Goal: Information Seeking & Learning: Compare options

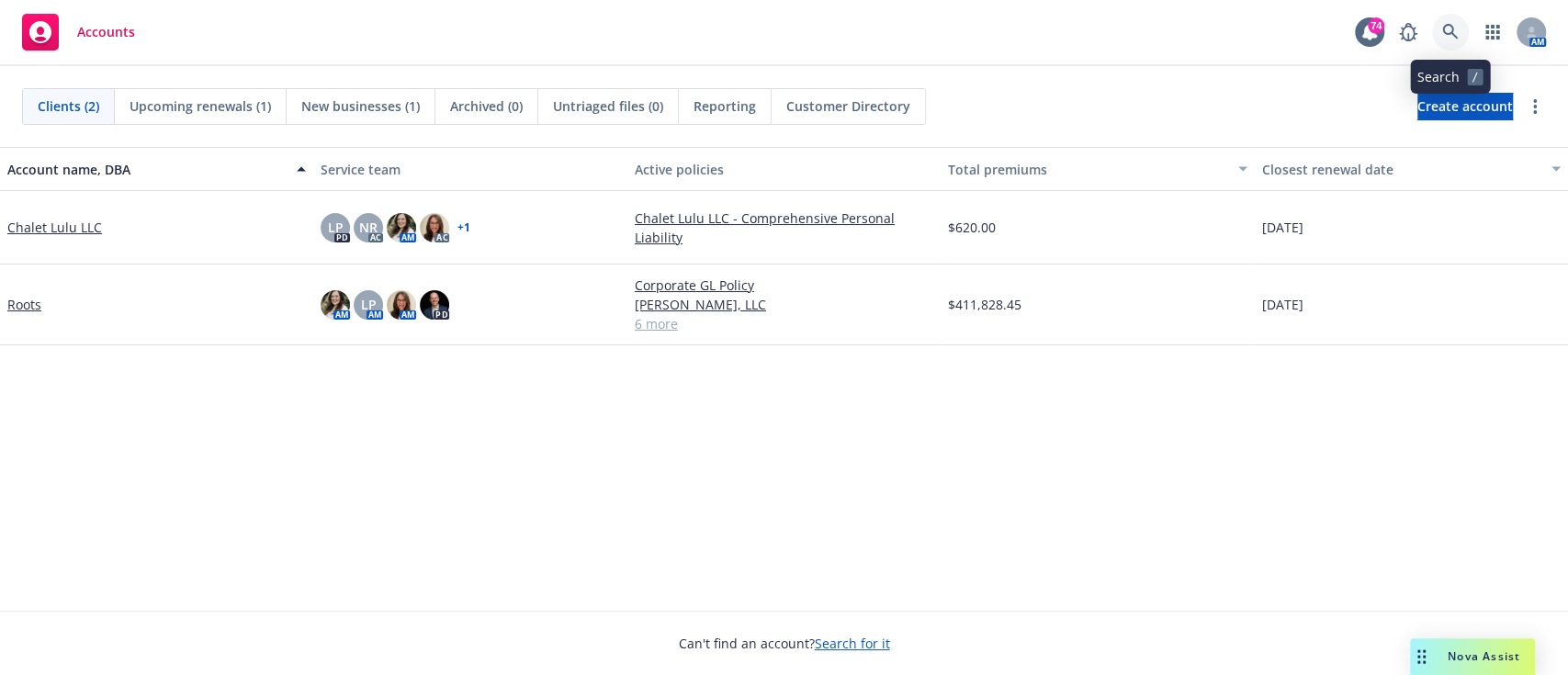
click at [1453, 27] on icon at bounding box center [1450, 31] width 16 height 16
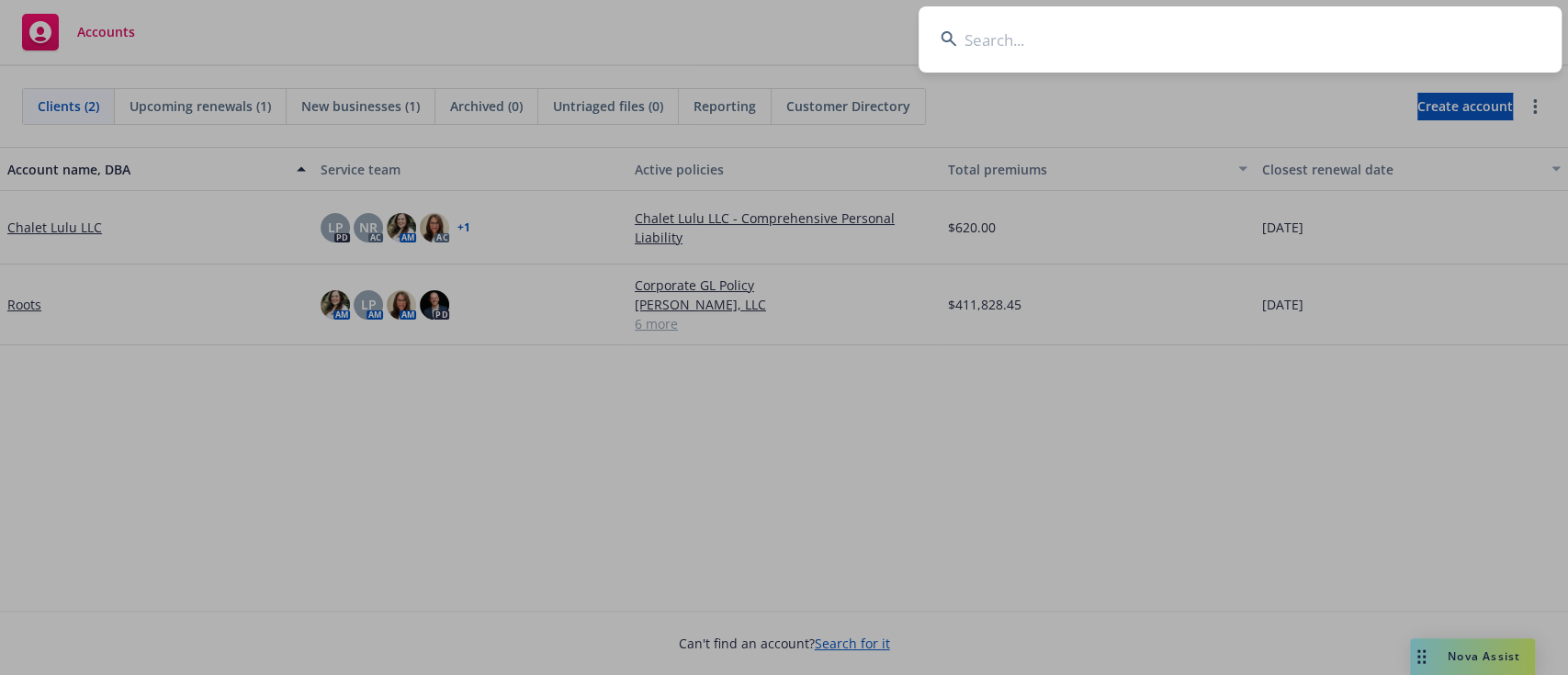
click at [1044, 38] on input at bounding box center [1239, 40] width 643 height 66
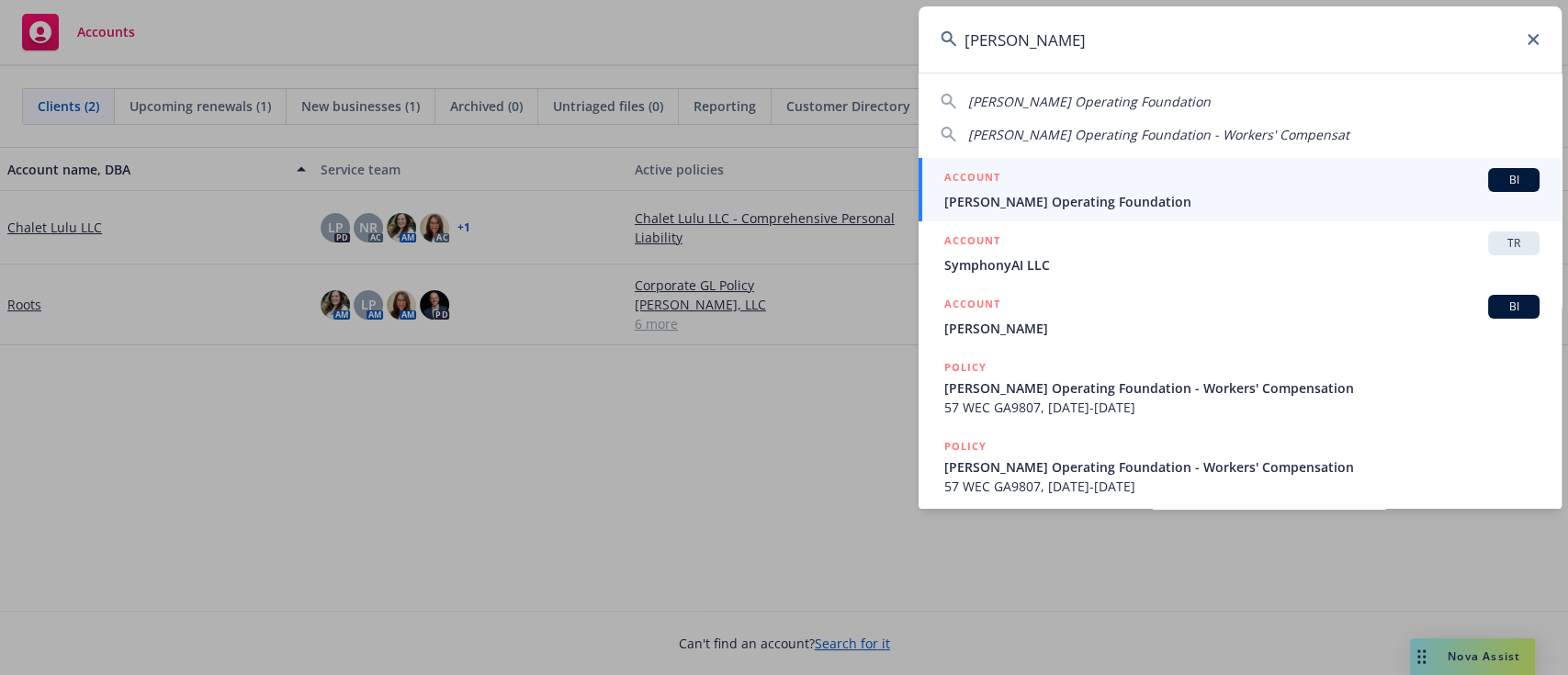
type input "[PERSON_NAME]"
click at [1102, 177] on div "ACCOUNT BI" at bounding box center [1241, 180] width 596 height 24
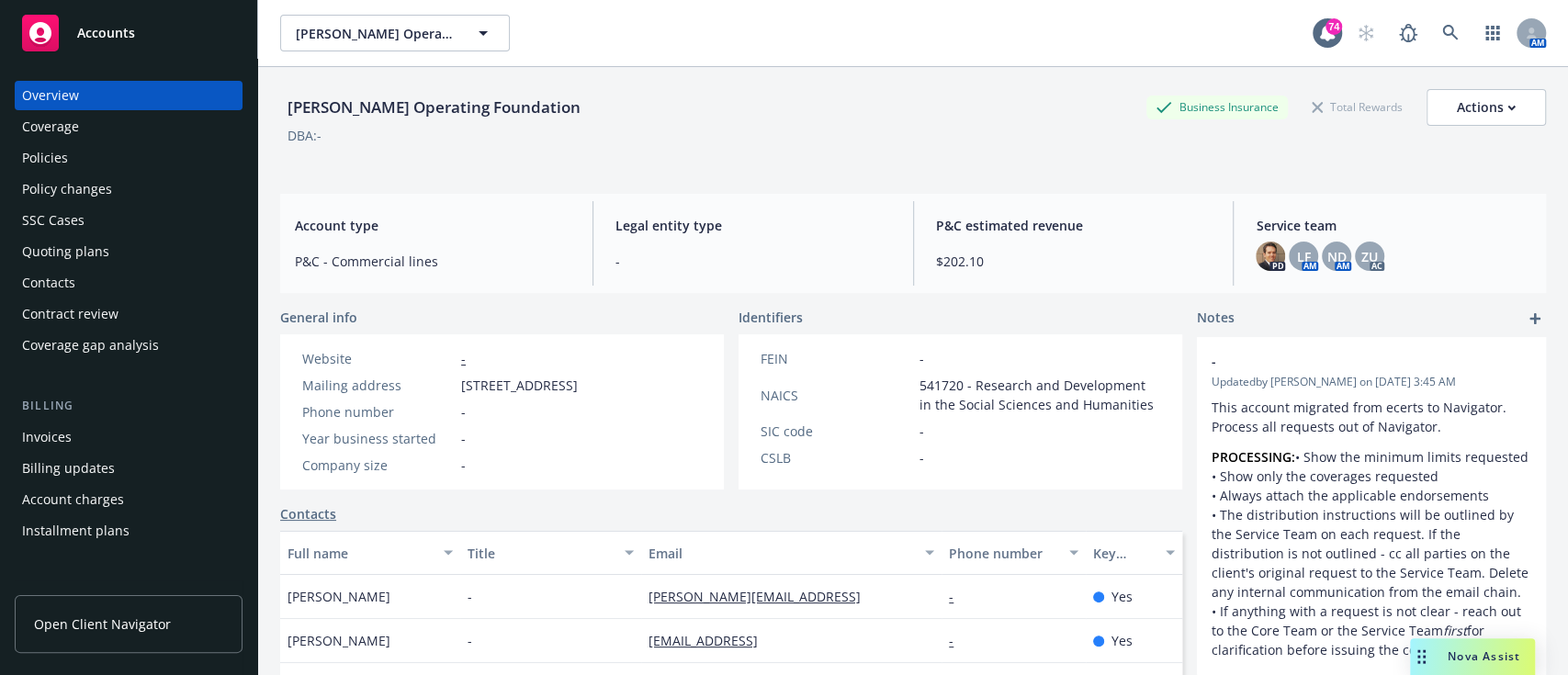
click at [74, 149] on div "Policies" at bounding box center [128, 157] width 213 height 29
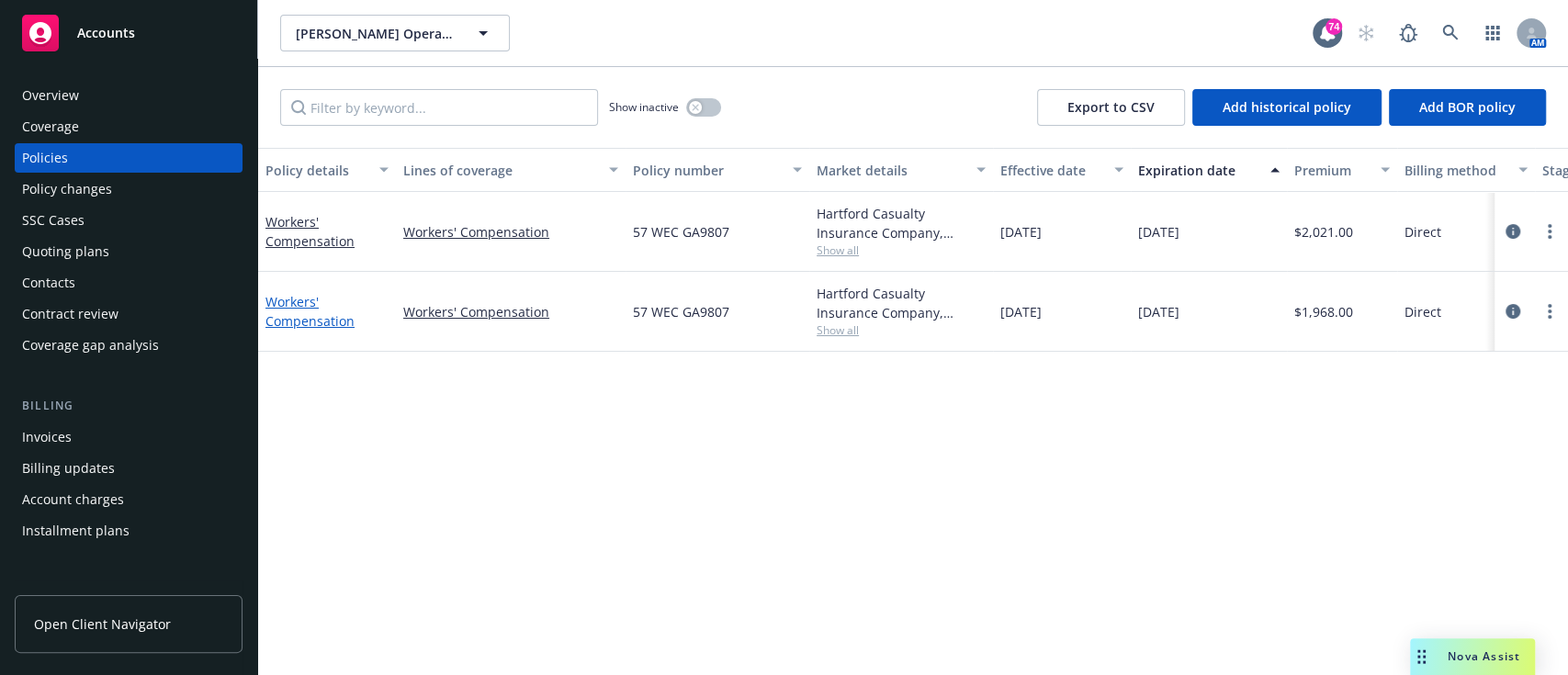
click at [279, 310] on link "Workers' Compensation" at bounding box center [310, 311] width 89 height 37
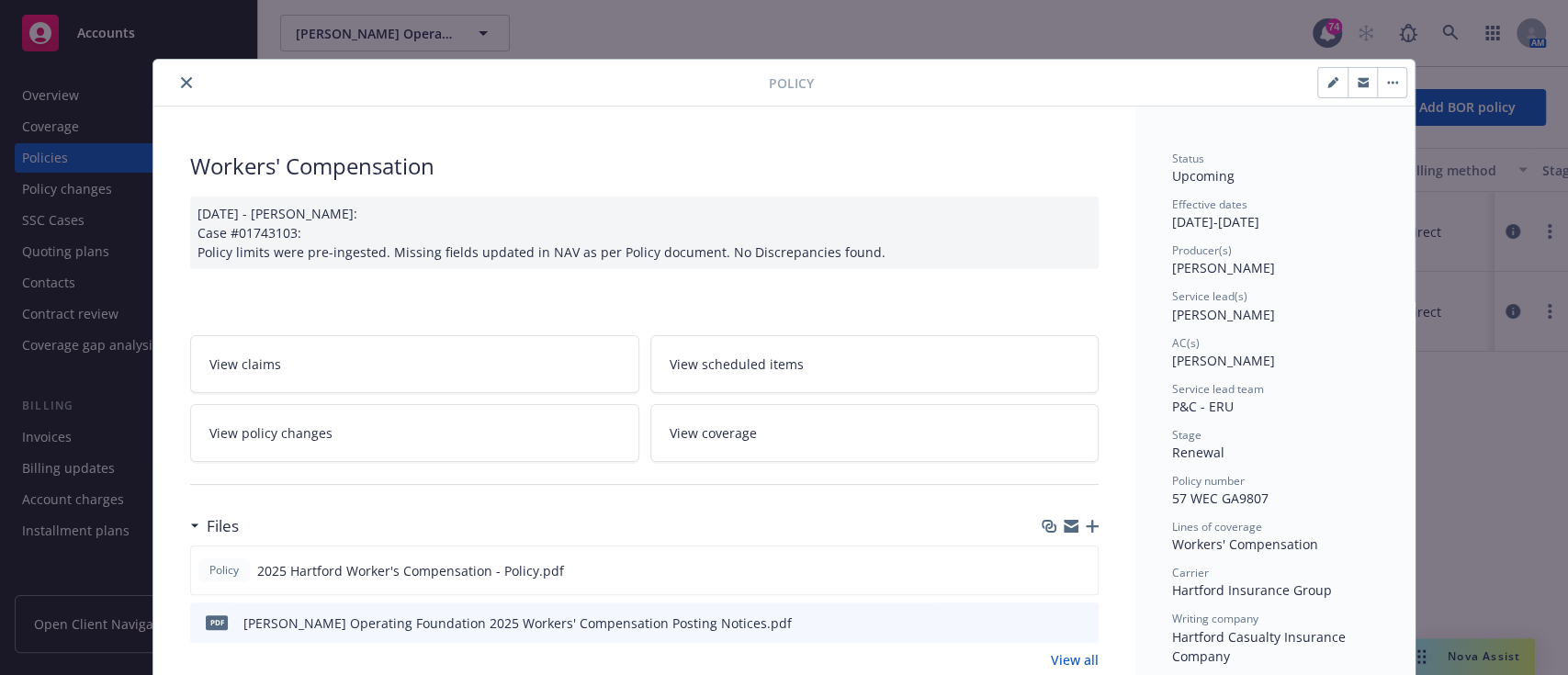
click at [175, 79] on button "close" at bounding box center [186, 82] width 22 height 22
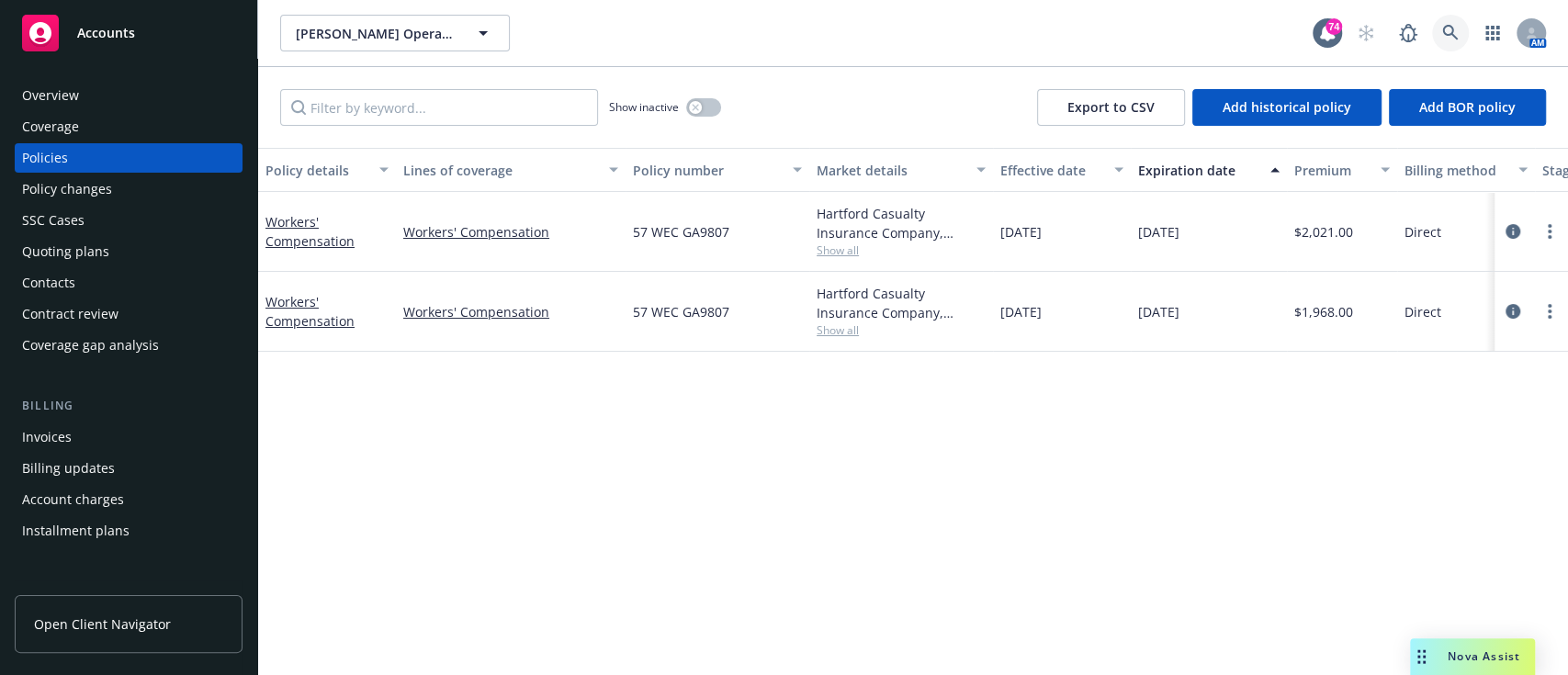
click at [1448, 36] on icon at bounding box center [1450, 32] width 16 height 16
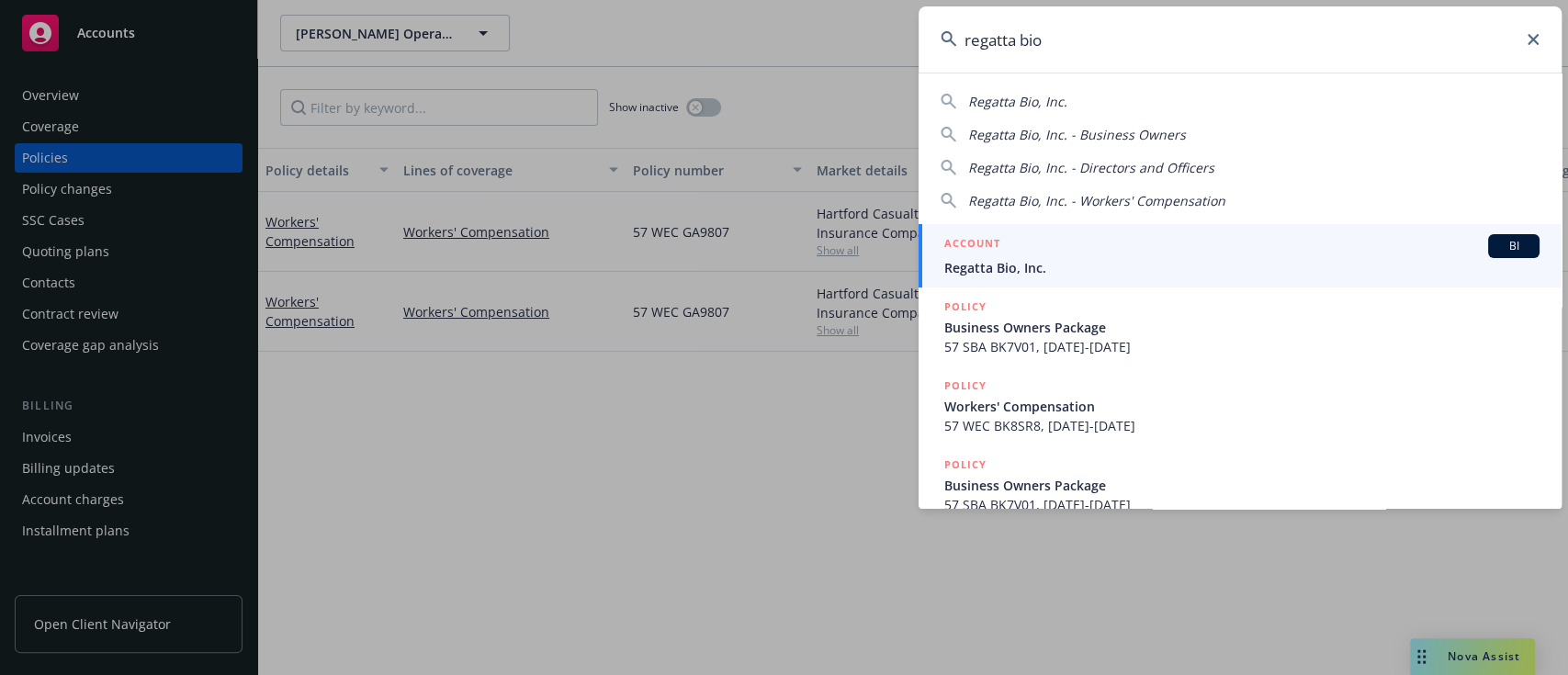
type input "regatta bio"
click at [1052, 263] on span "Regatta Bio, Inc." at bounding box center [1241, 268] width 596 height 19
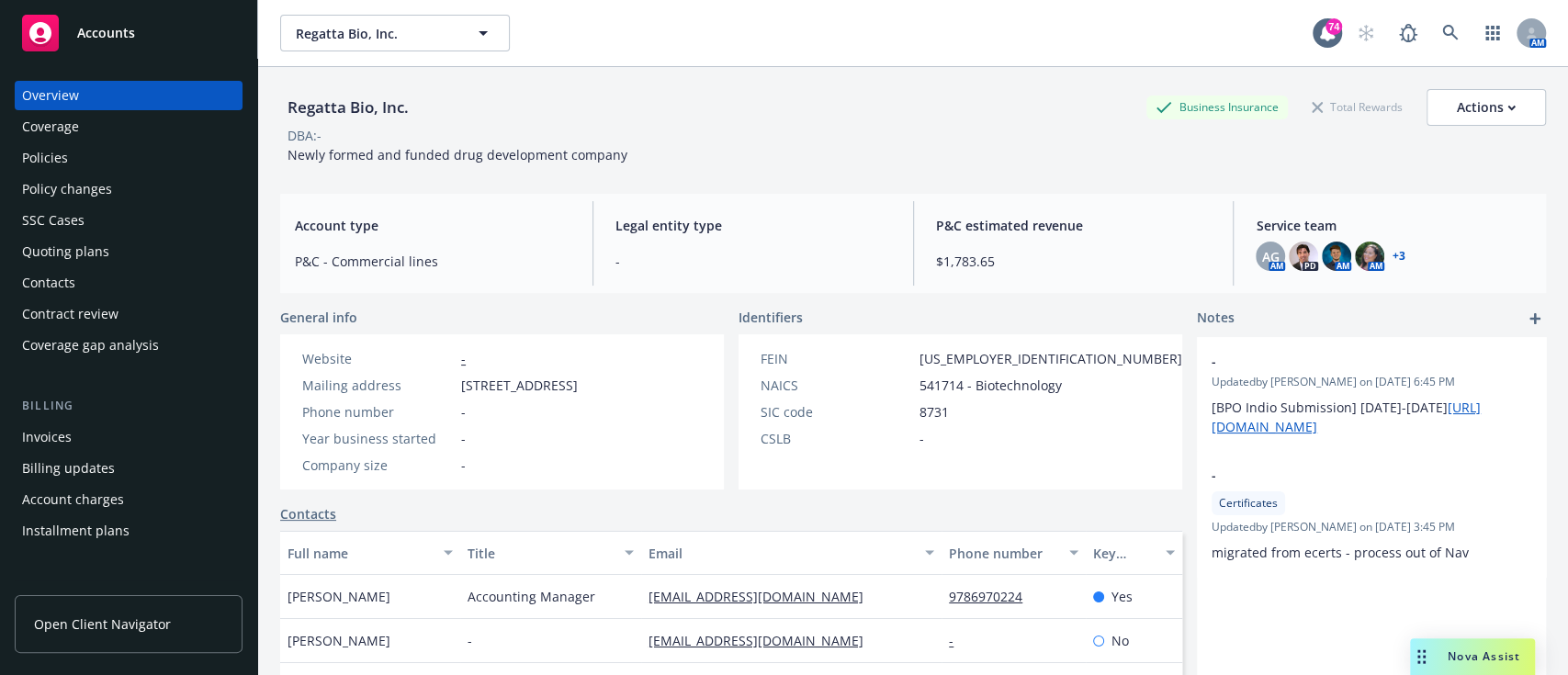
click at [31, 149] on div "Policies" at bounding box center [45, 157] width 45 height 29
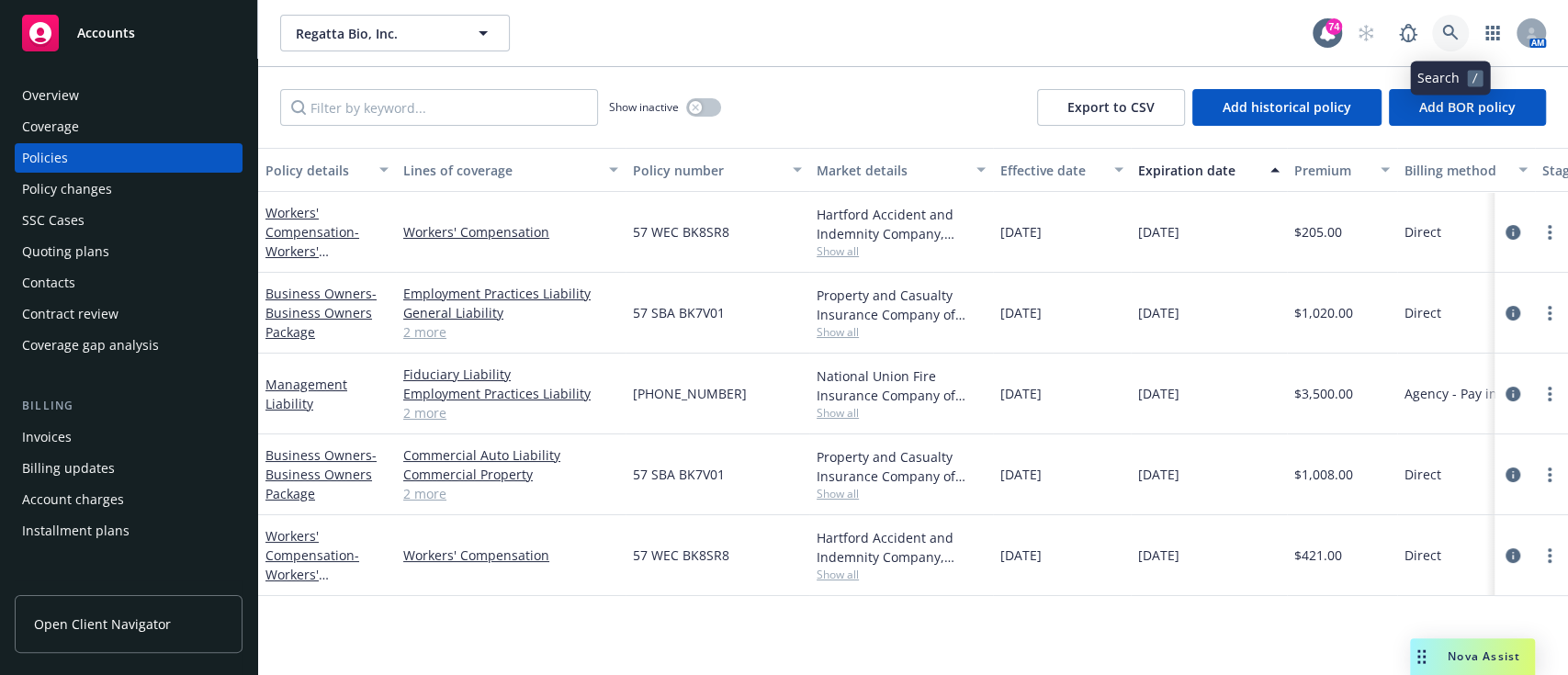
click at [1459, 39] on link at bounding box center [1450, 33] width 37 height 37
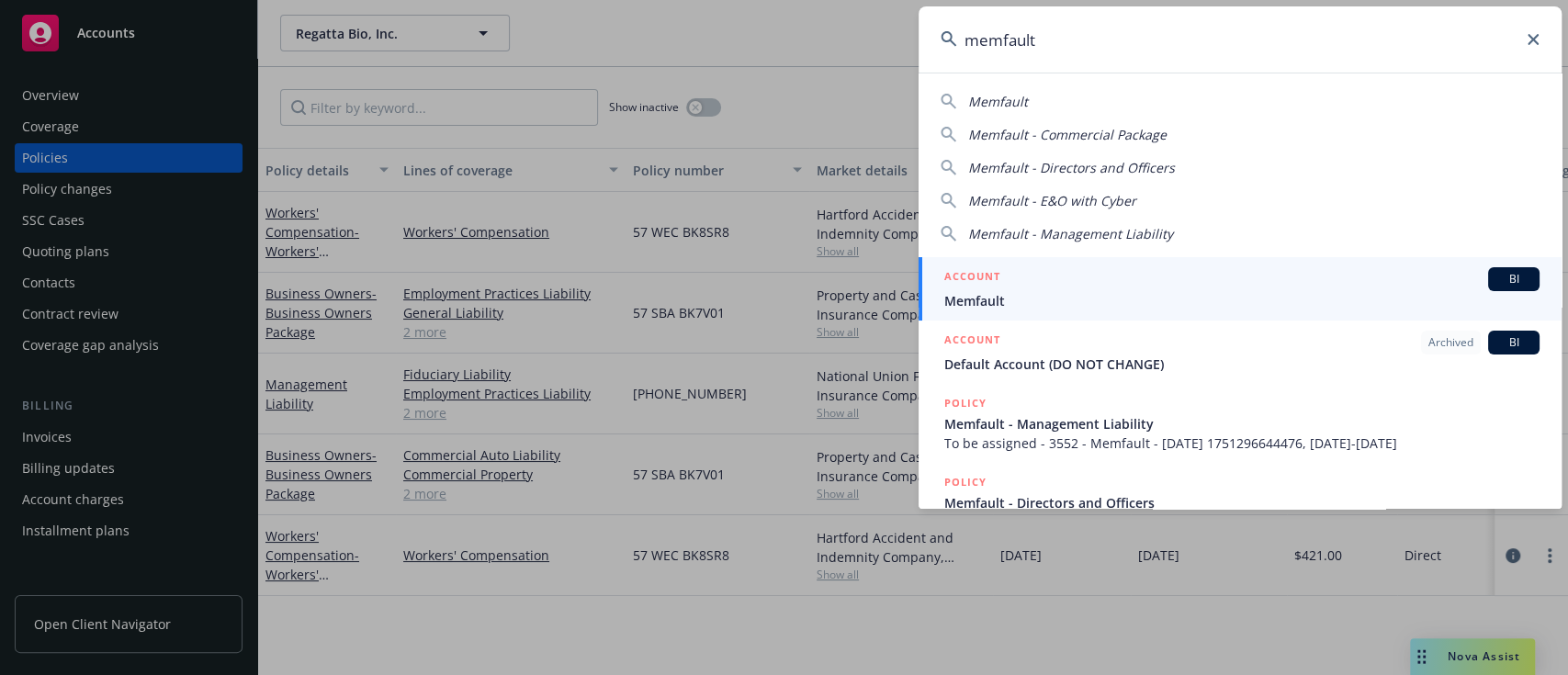
type input "memfault"
click at [1043, 272] on div "ACCOUNT BI" at bounding box center [1241, 278] width 596 height 24
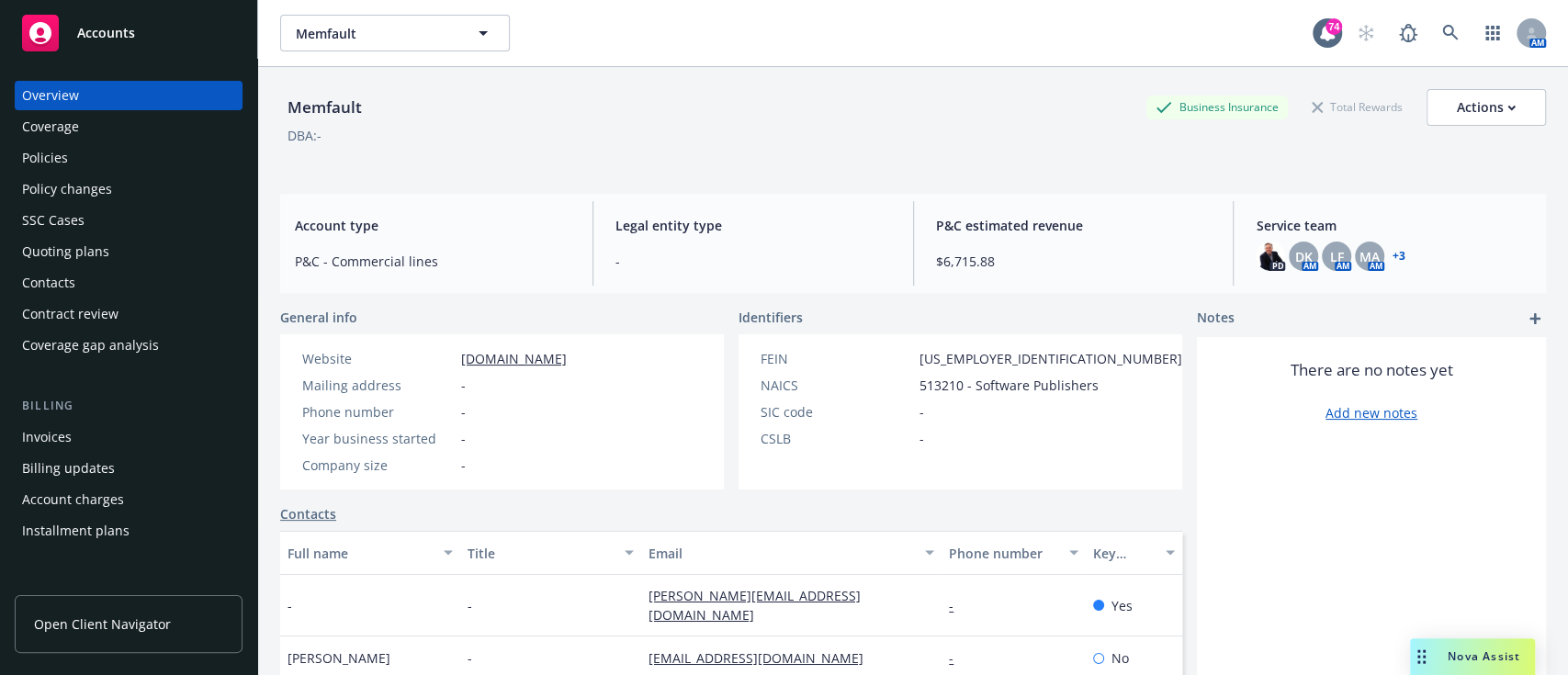
click at [68, 143] on div "Policies" at bounding box center [128, 157] width 213 height 29
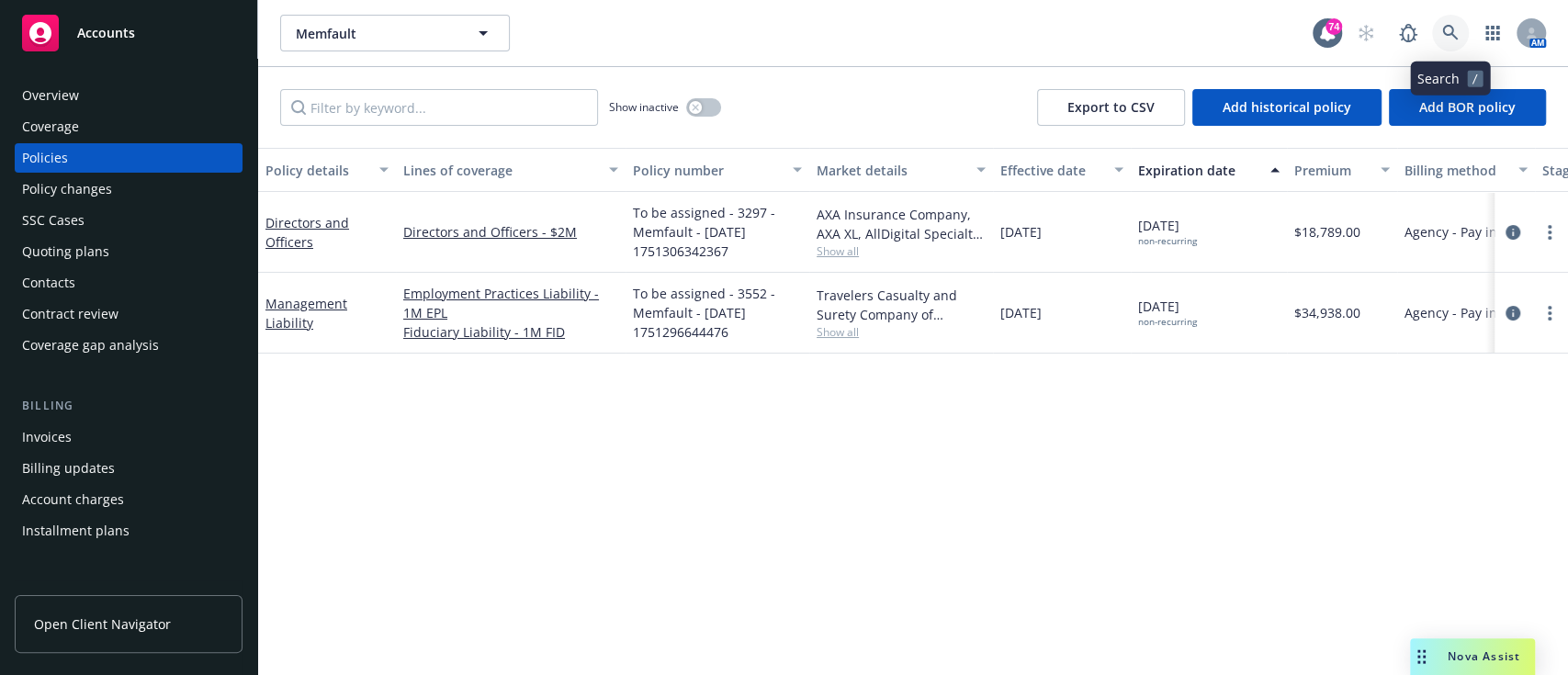
click at [1453, 29] on icon at bounding box center [1450, 32] width 16 height 16
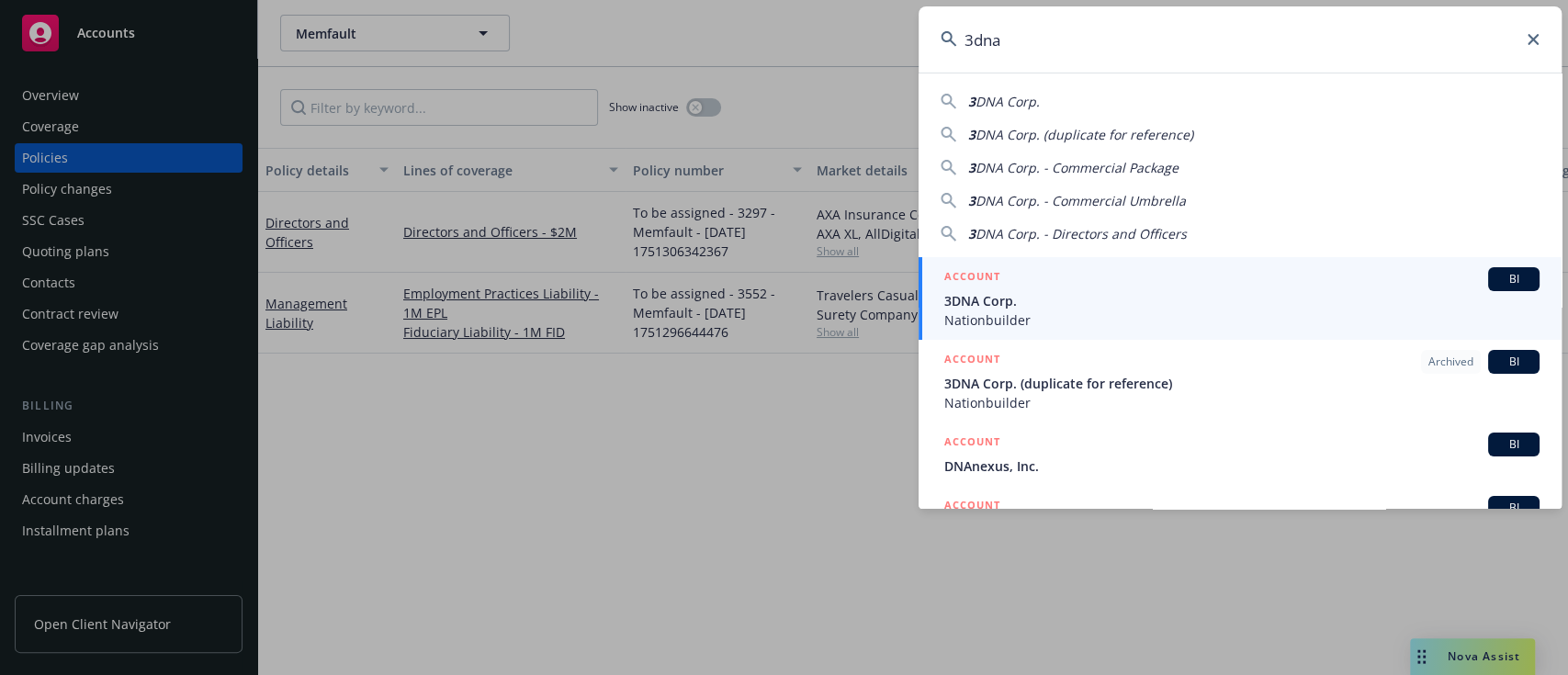
type input "3dna"
click at [1140, 296] on span "3DNA Corp." at bounding box center [1241, 300] width 596 height 19
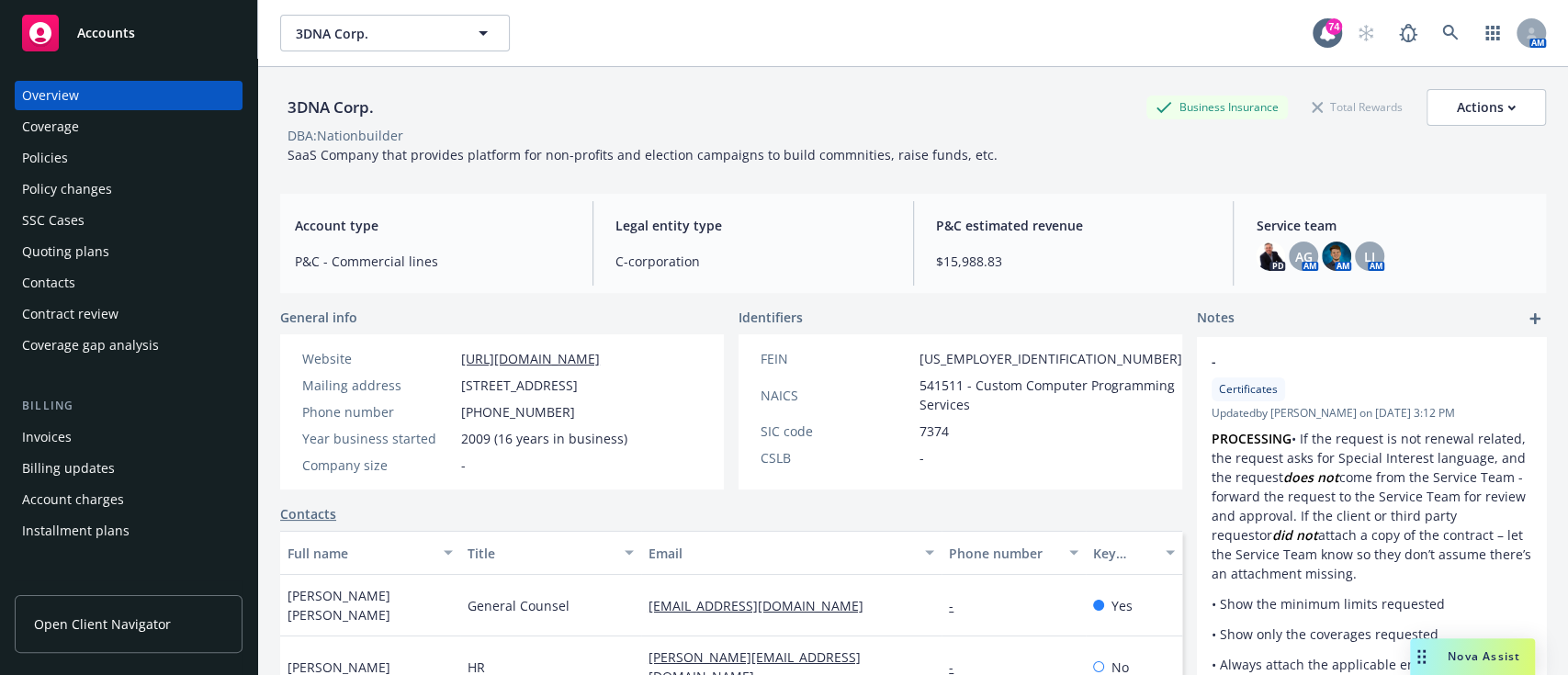
click at [74, 156] on div "Policies" at bounding box center [128, 157] width 213 height 29
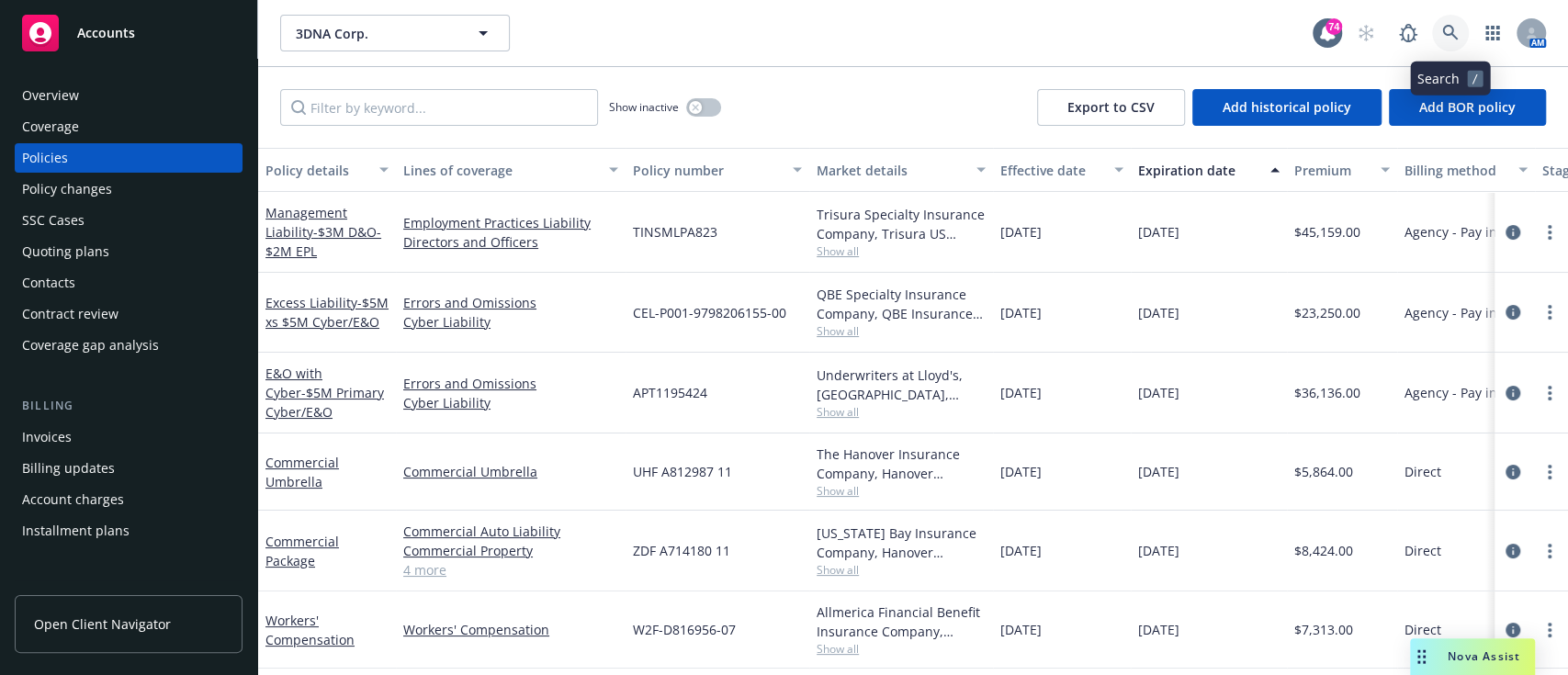
click at [1451, 44] on link at bounding box center [1450, 33] width 37 height 37
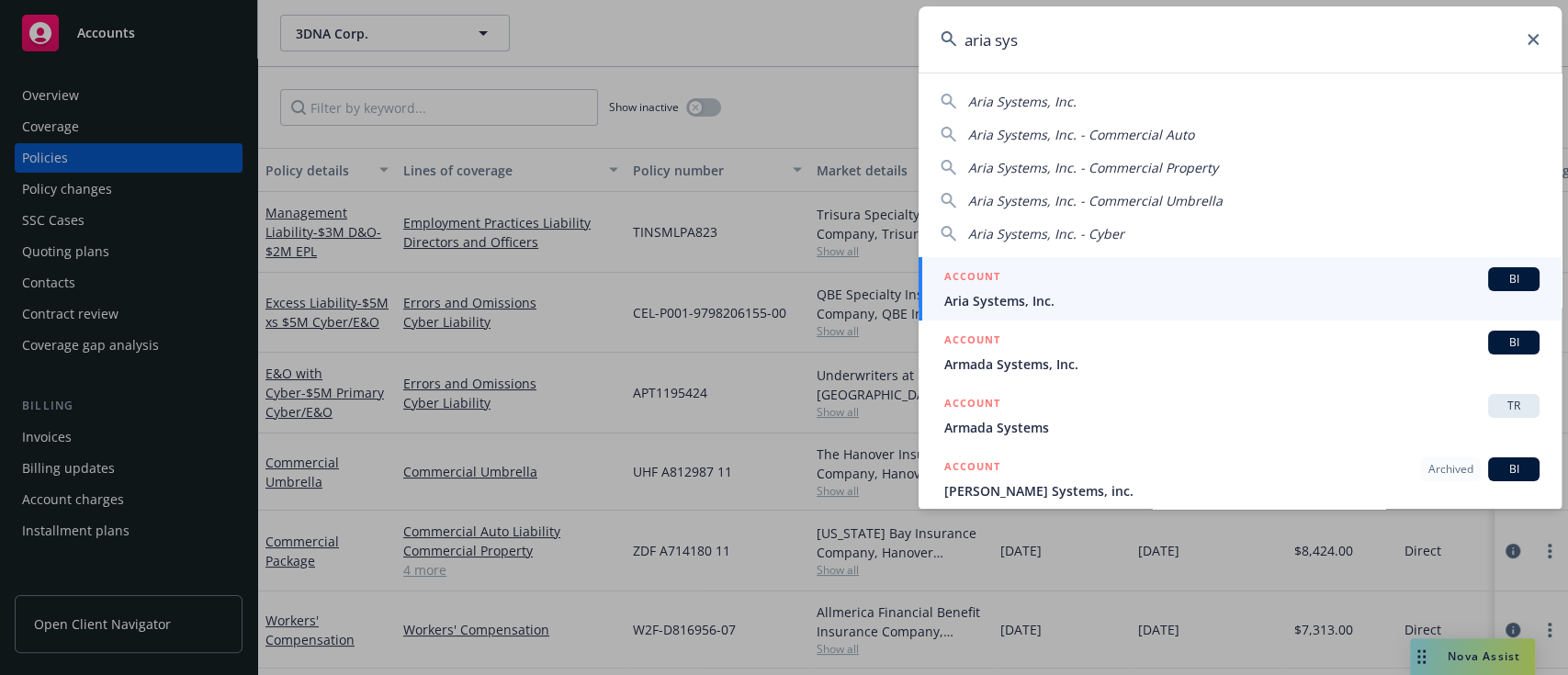
type input "aria sys"
click at [1210, 299] on span "Aria Systems, Inc." at bounding box center [1241, 300] width 596 height 19
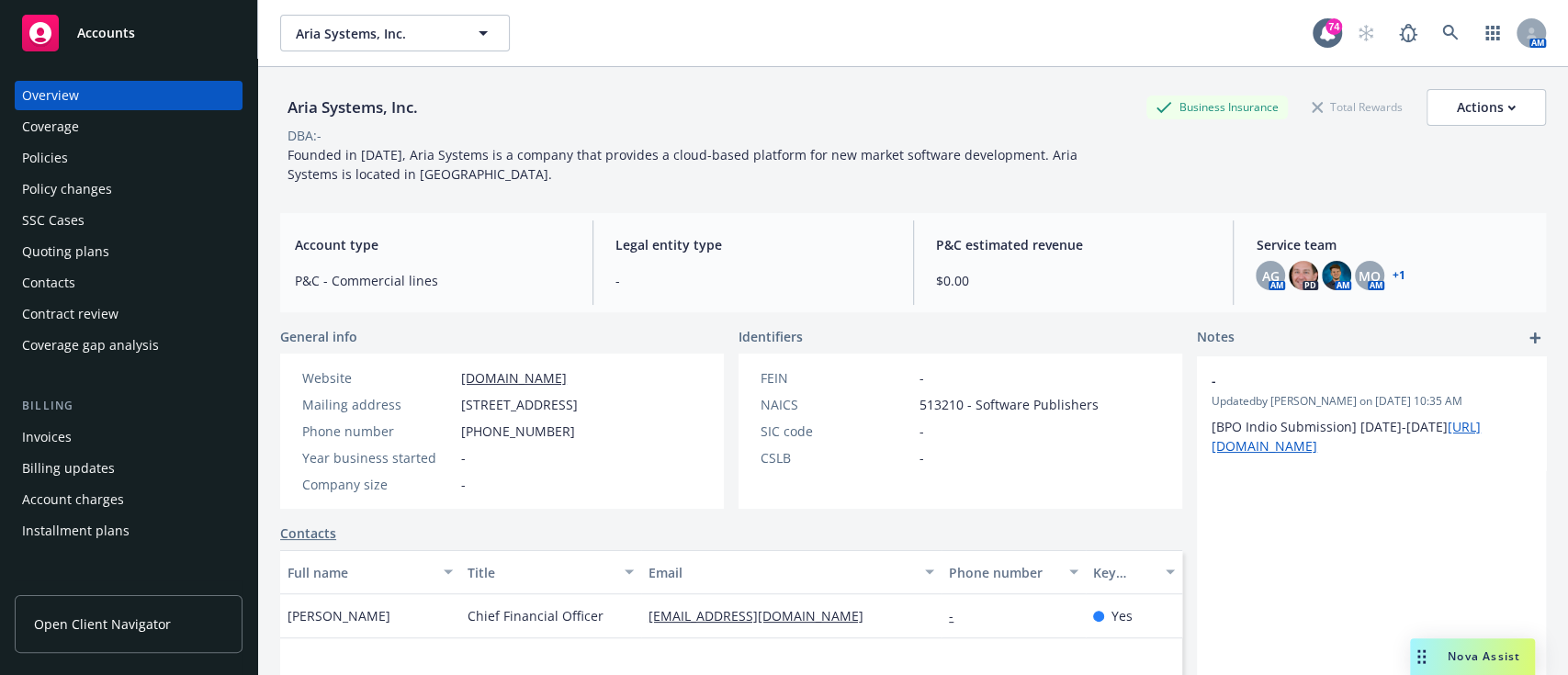
click at [88, 162] on div "Policies" at bounding box center [128, 157] width 213 height 29
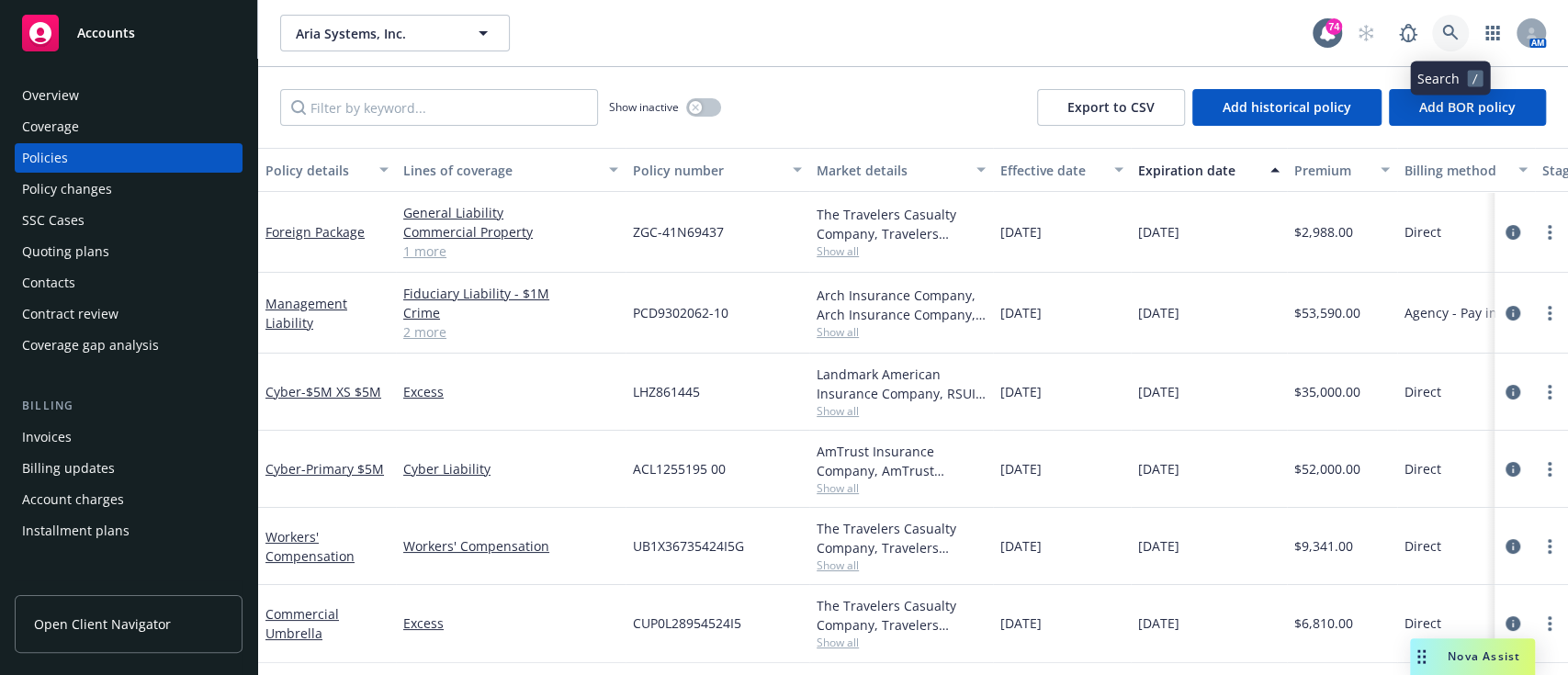
click at [1438, 38] on link at bounding box center [1450, 33] width 37 height 37
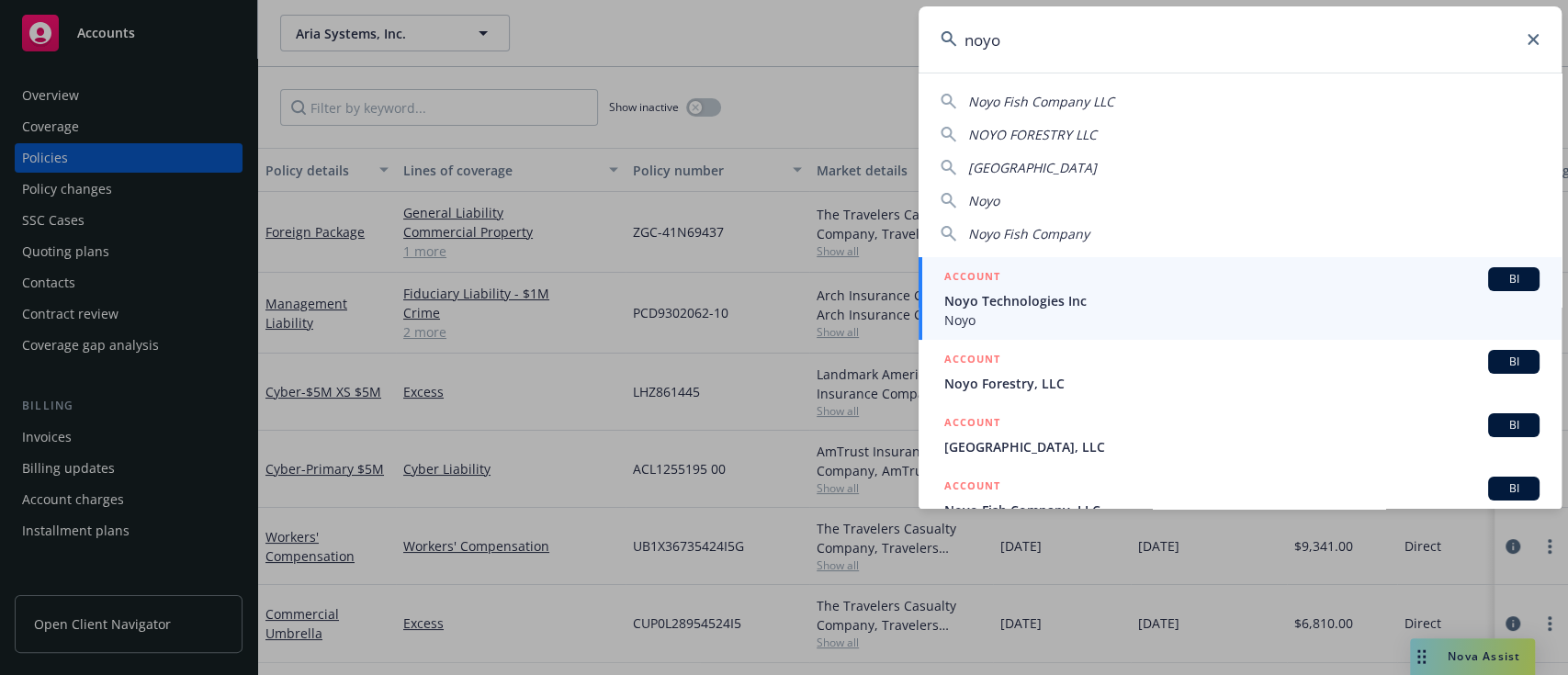
type input "noyo"
click at [1193, 296] on span "Noyo Technologies Inc" at bounding box center [1241, 300] width 596 height 19
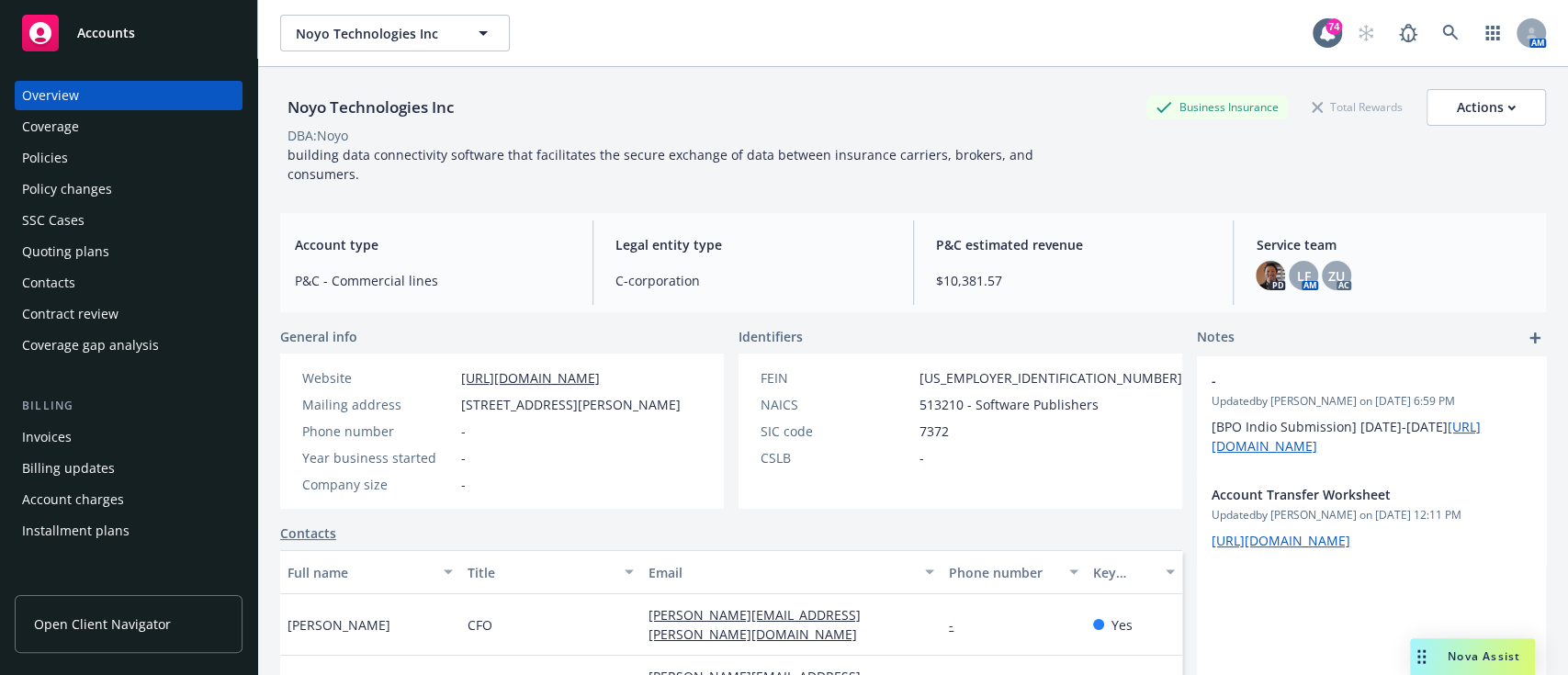
click at [82, 149] on div "Policies" at bounding box center [128, 157] width 213 height 29
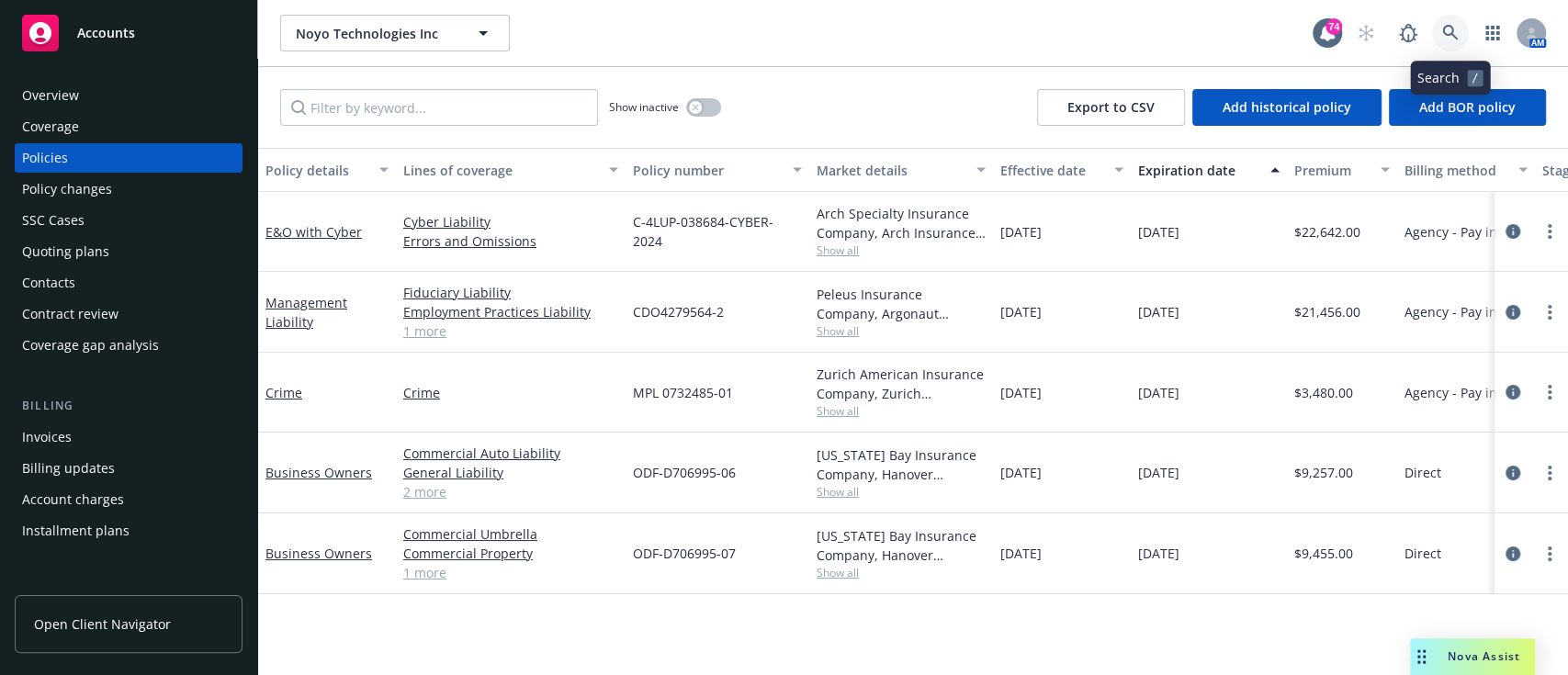
click at [1456, 31] on icon at bounding box center [1450, 32] width 16 height 16
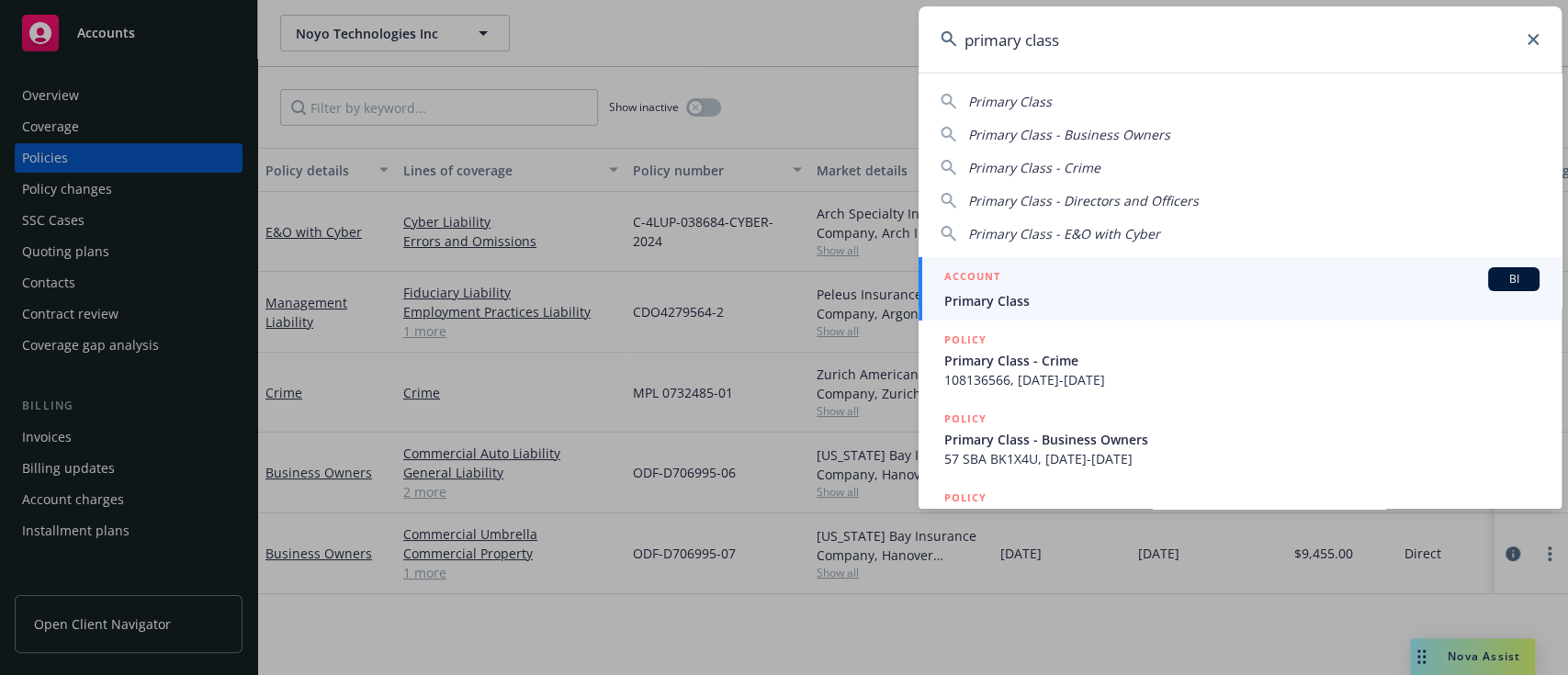
type input "primary class"
click at [1147, 302] on span "Primary Class" at bounding box center [1241, 300] width 596 height 19
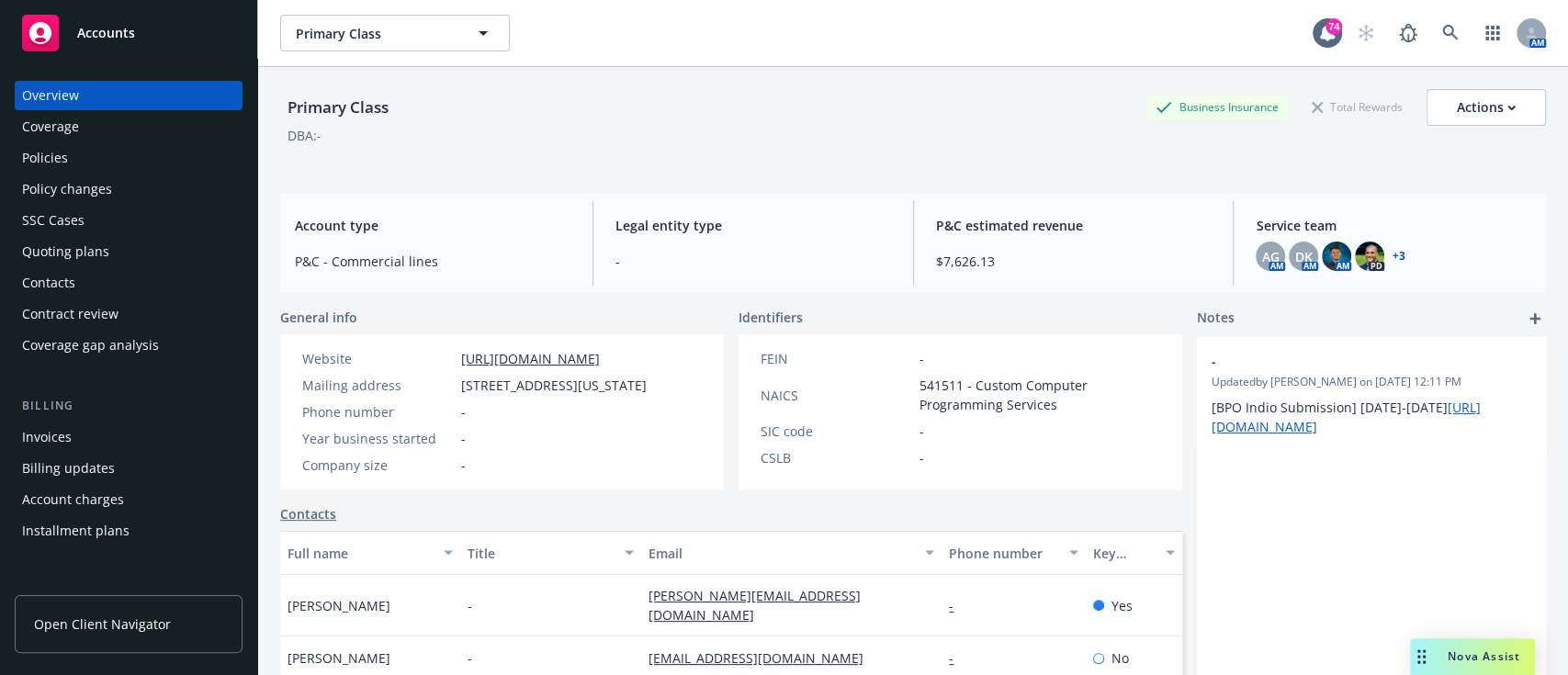
click at [55, 160] on div "Policies" at bounding box center [45, 157] width 45 height 29
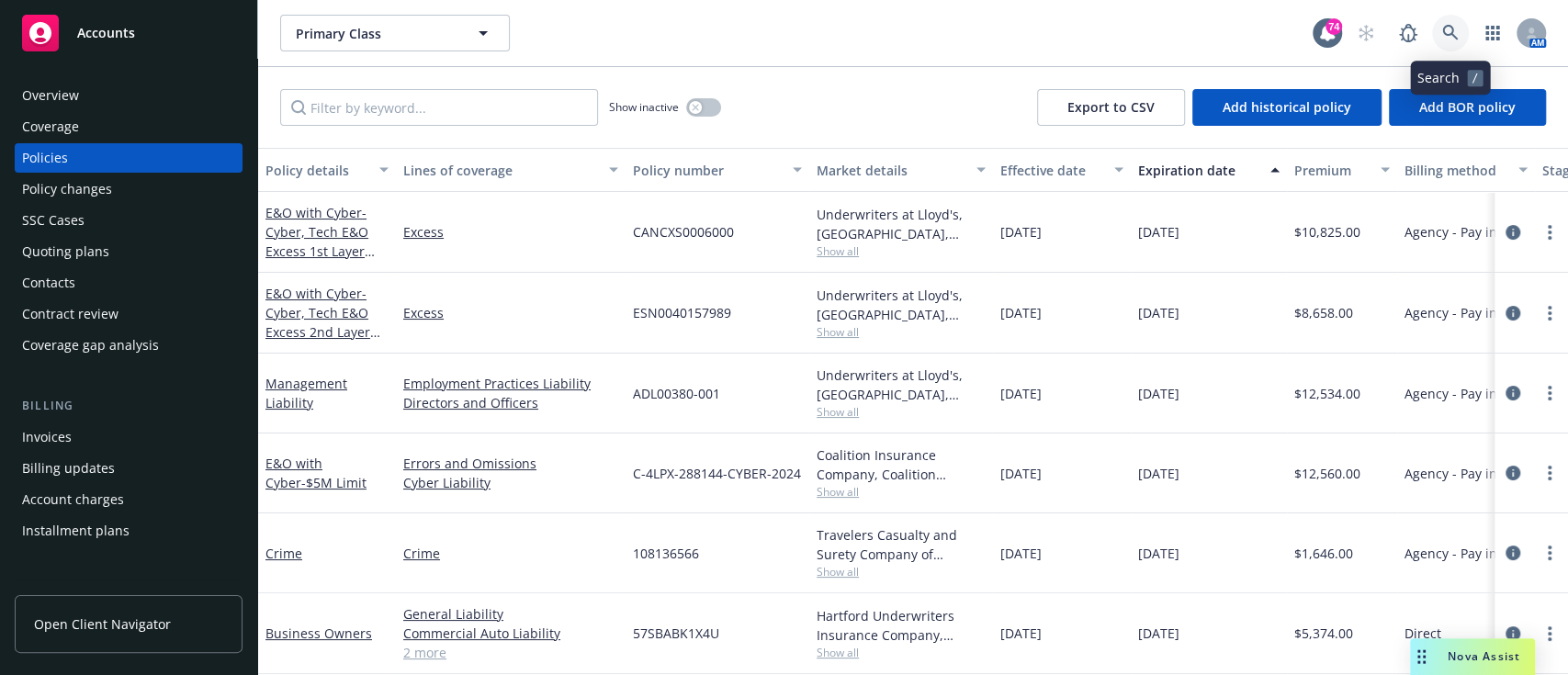
click at [1446, 38] on icon at bounding box center [1450, 32] width 16 height 16
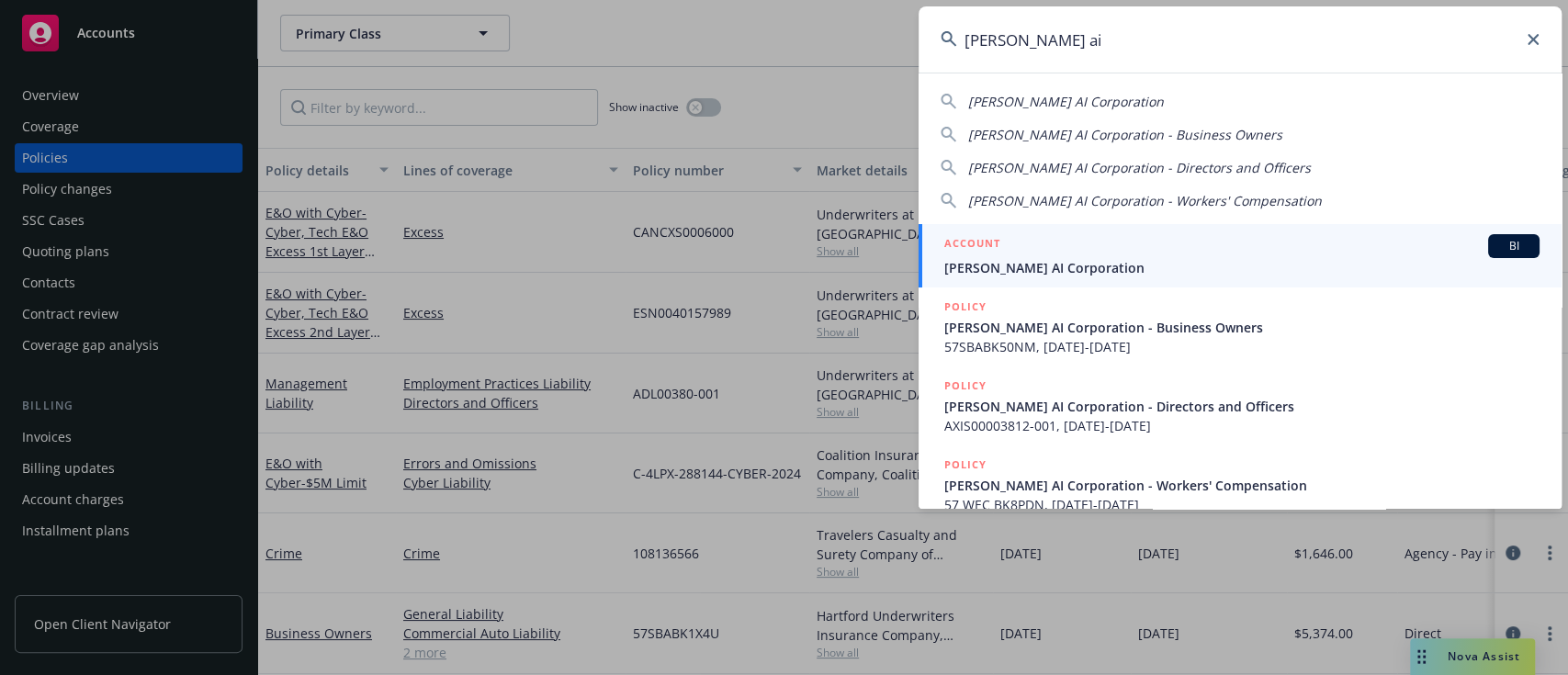
type input "[PERSON_NAME] ai"
click at [1155, 268] on span "[PERSON_NAME] AI Corporation" at bounding box center [1241, 268] width 596 height 19
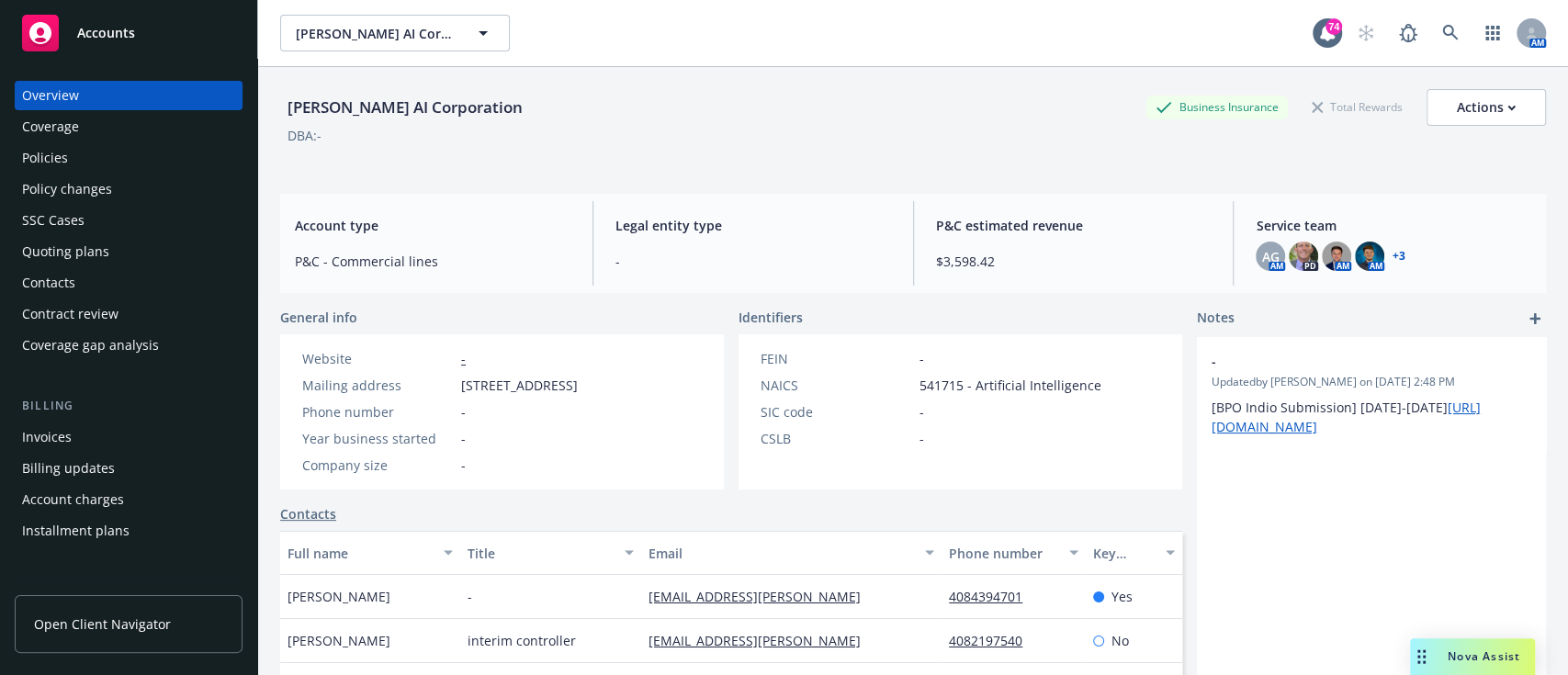
click at [58, 157] on div "Policies" at bounding box center [45, 157] width 45 height 29
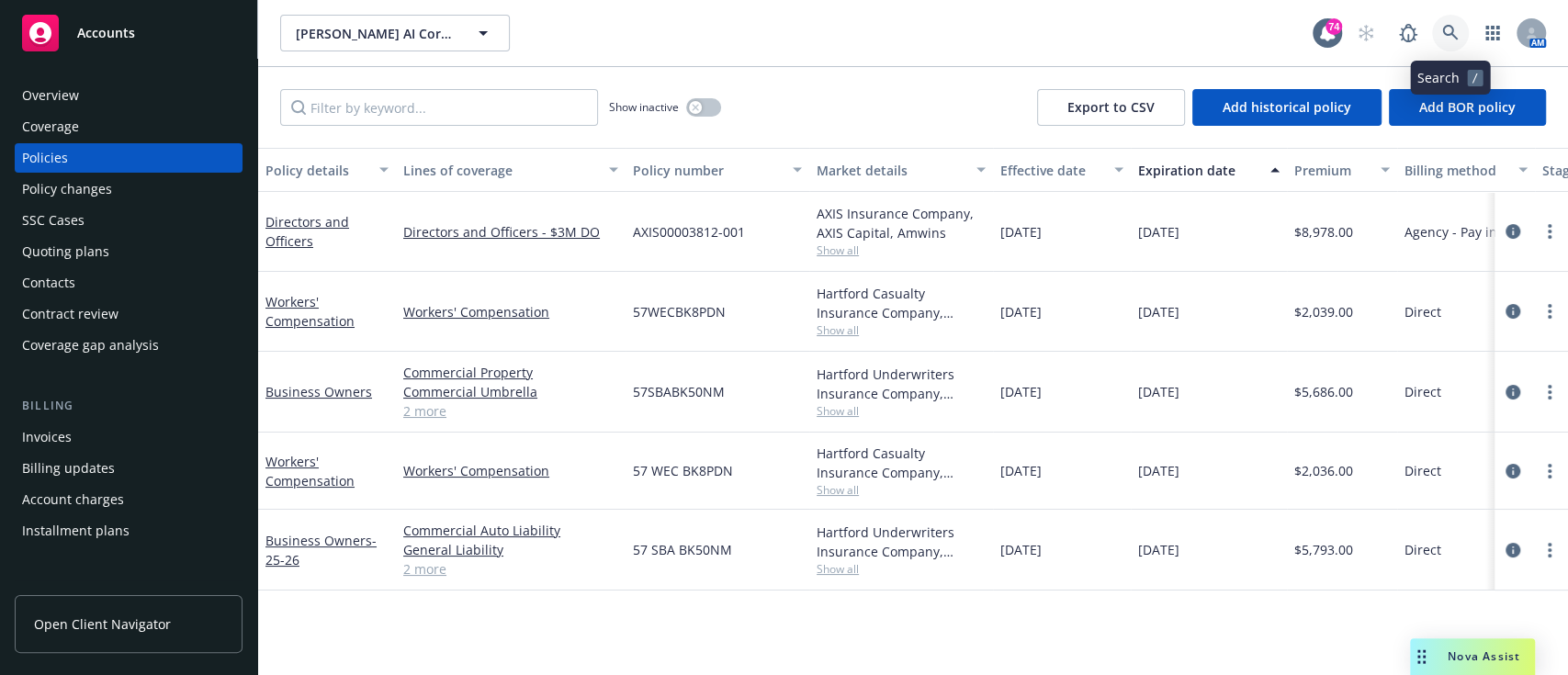
click at [1444, 36] on icon at bounding box center [1450, 32] width 16 height 16
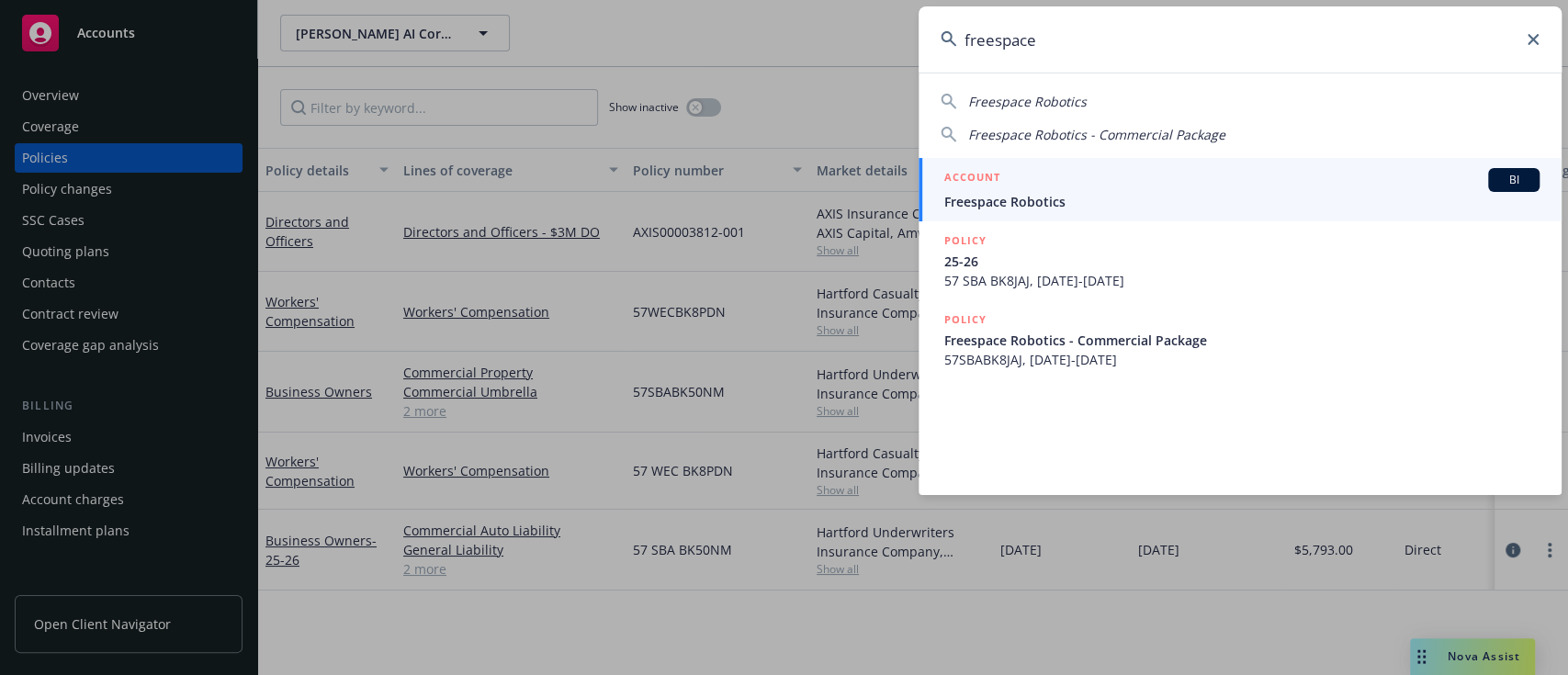
type input "freespace"
click at [1200, 200] on span "Freespace Robotics" at bounding box center [1241, 202] width 596 height 19
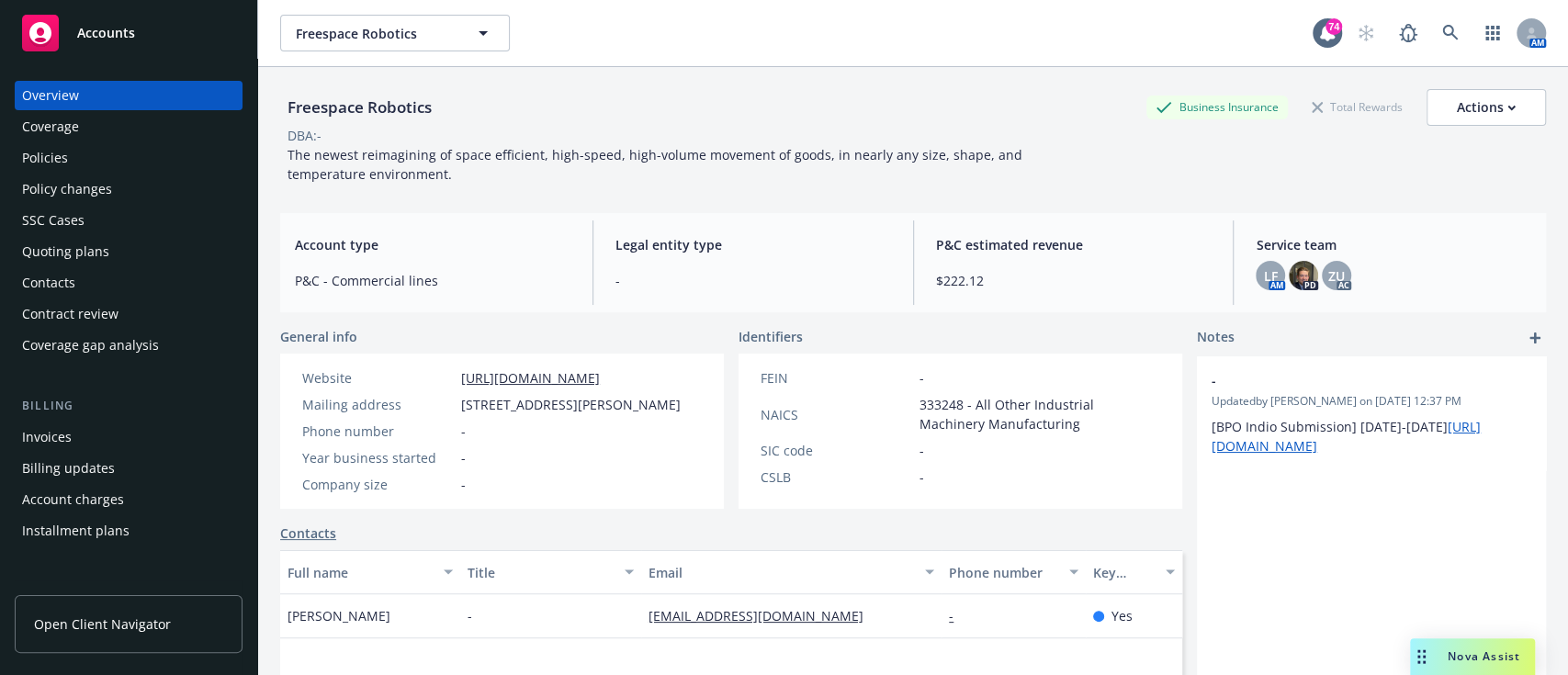
click at [59, 158] on div "Policies" at bounding box center [45, 157] width 45 height 29
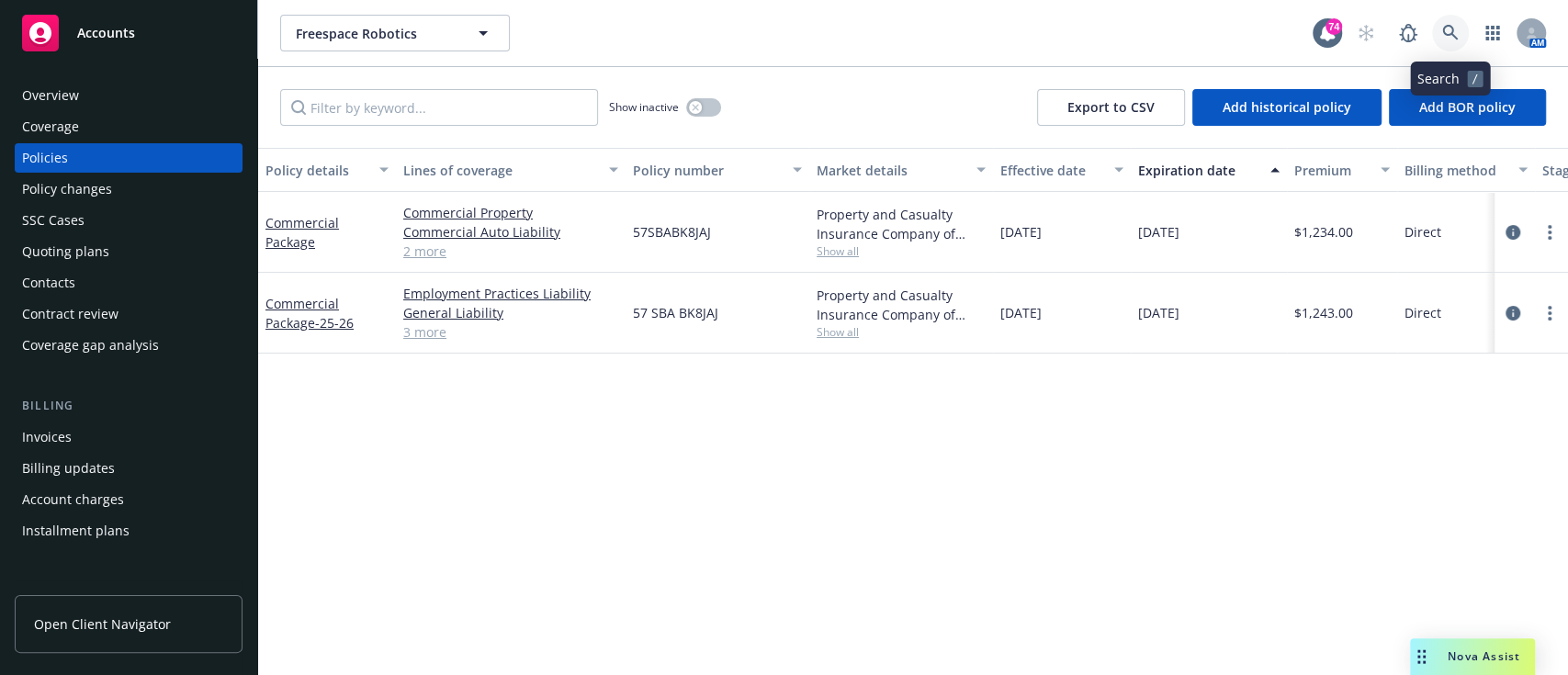
click at [1443, 27] on icon at bounding box center [1450, 32] width 15 height 15
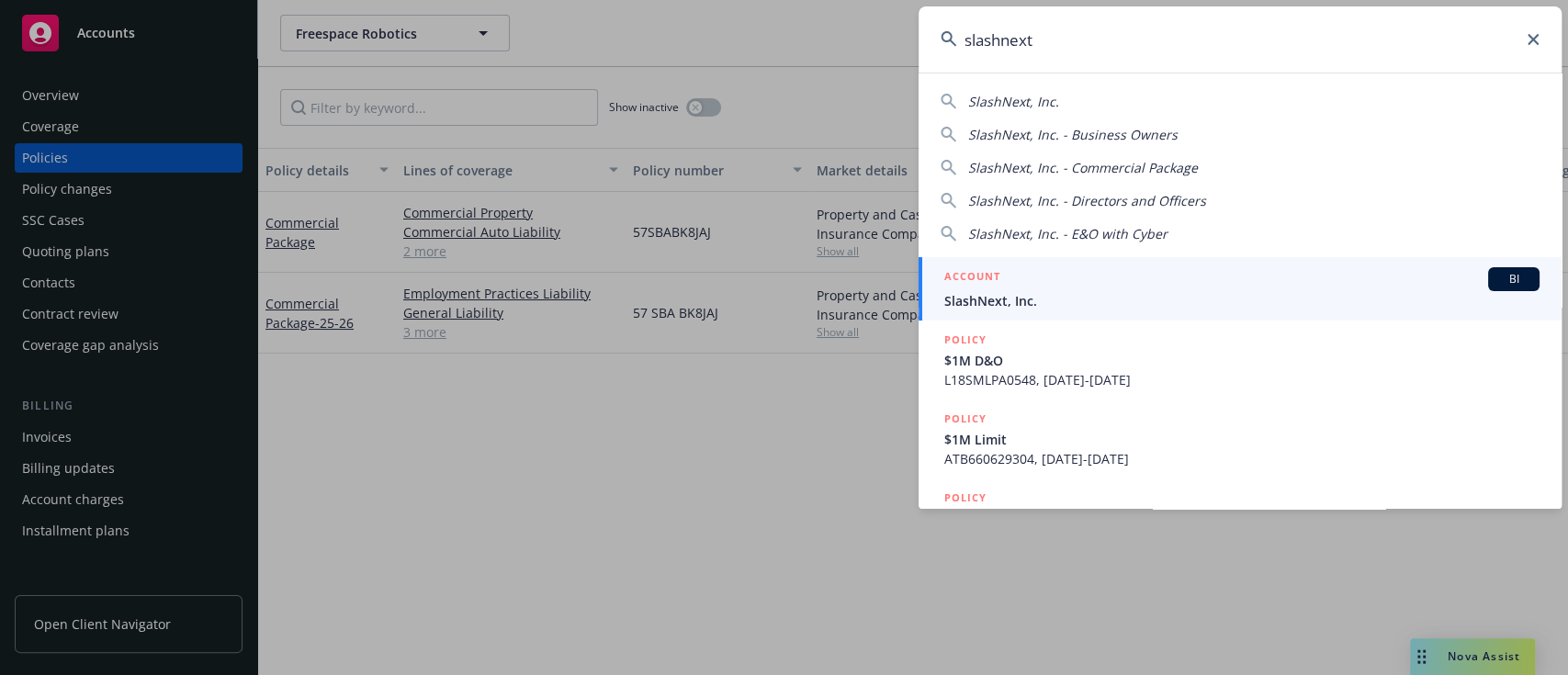
type input "slashnext"
click at [1094, 307] on span "SlashNext, Inc." at bounding box center [1241, 300] width 596 height 19
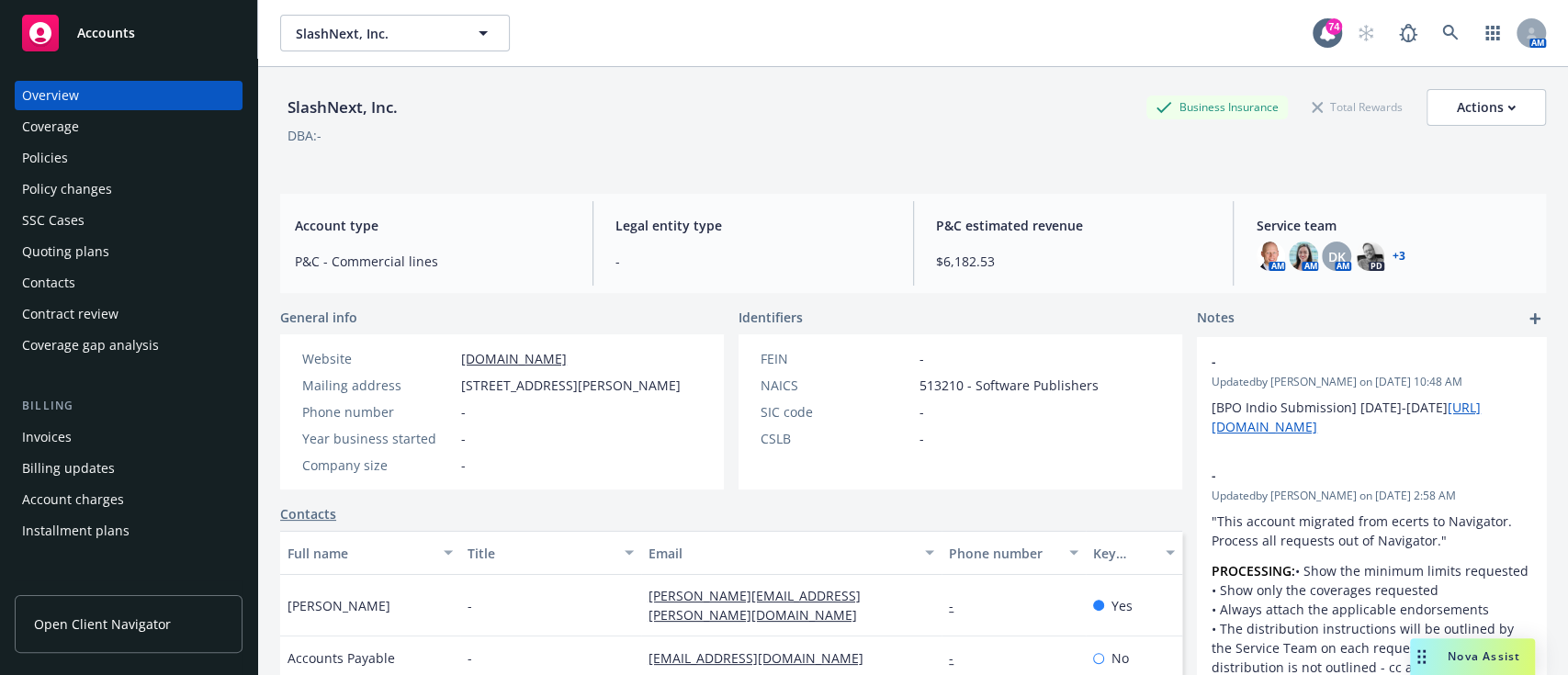
click at [27, 157] on div "Policies" at bounding box center [45, 157] width 45 height 29
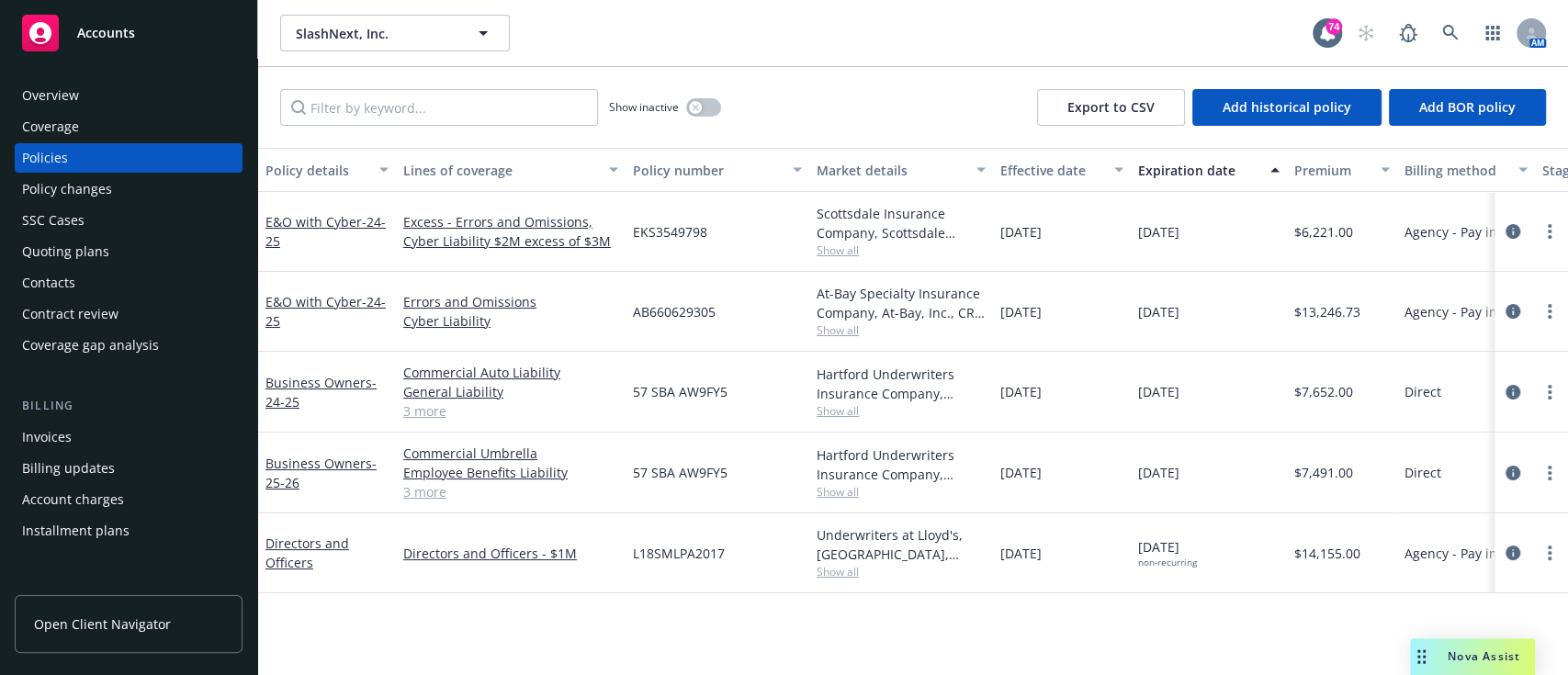
click at [94, 241] on div "Quoting plans" at bounding box center [65, 251] width 87 height 29
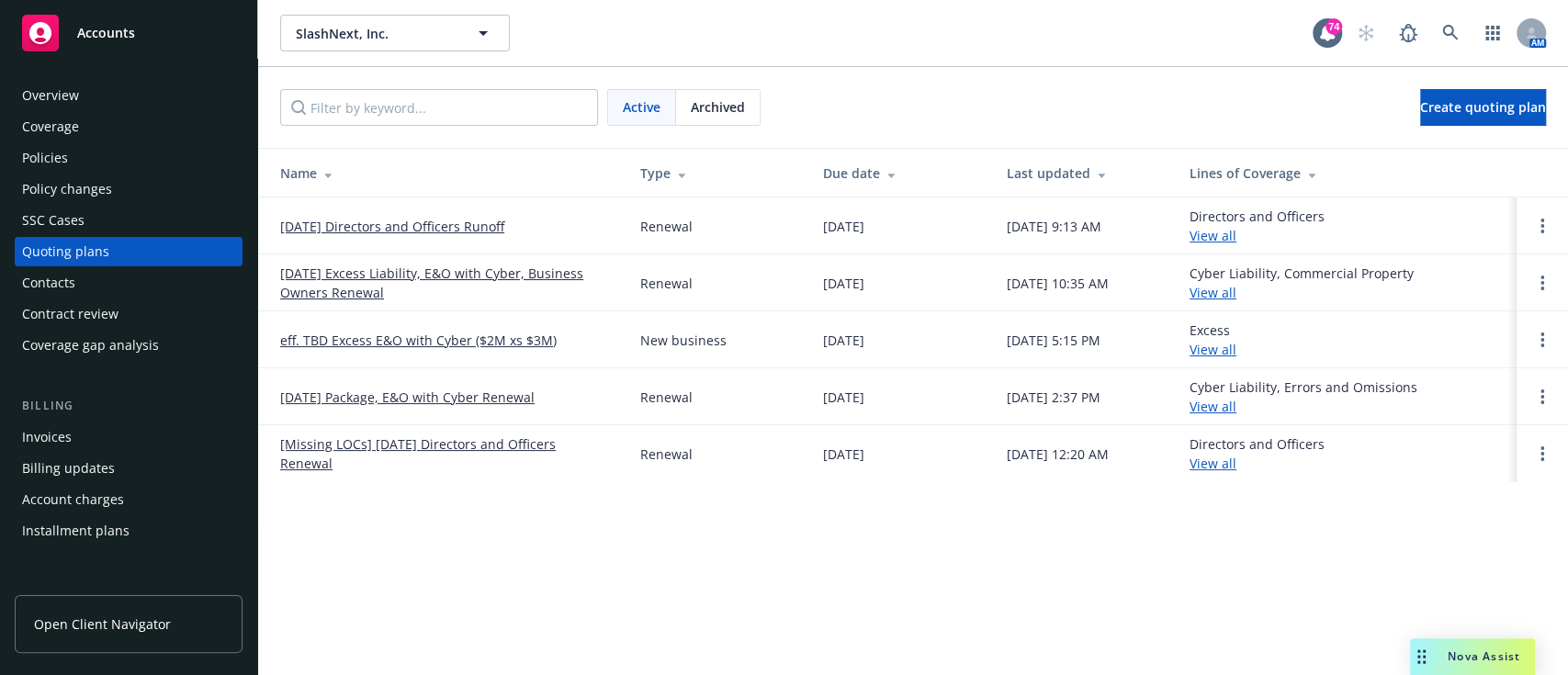
click at [51, 143] on div "Policies" at bounding box center [45, 157] width 45 height 29
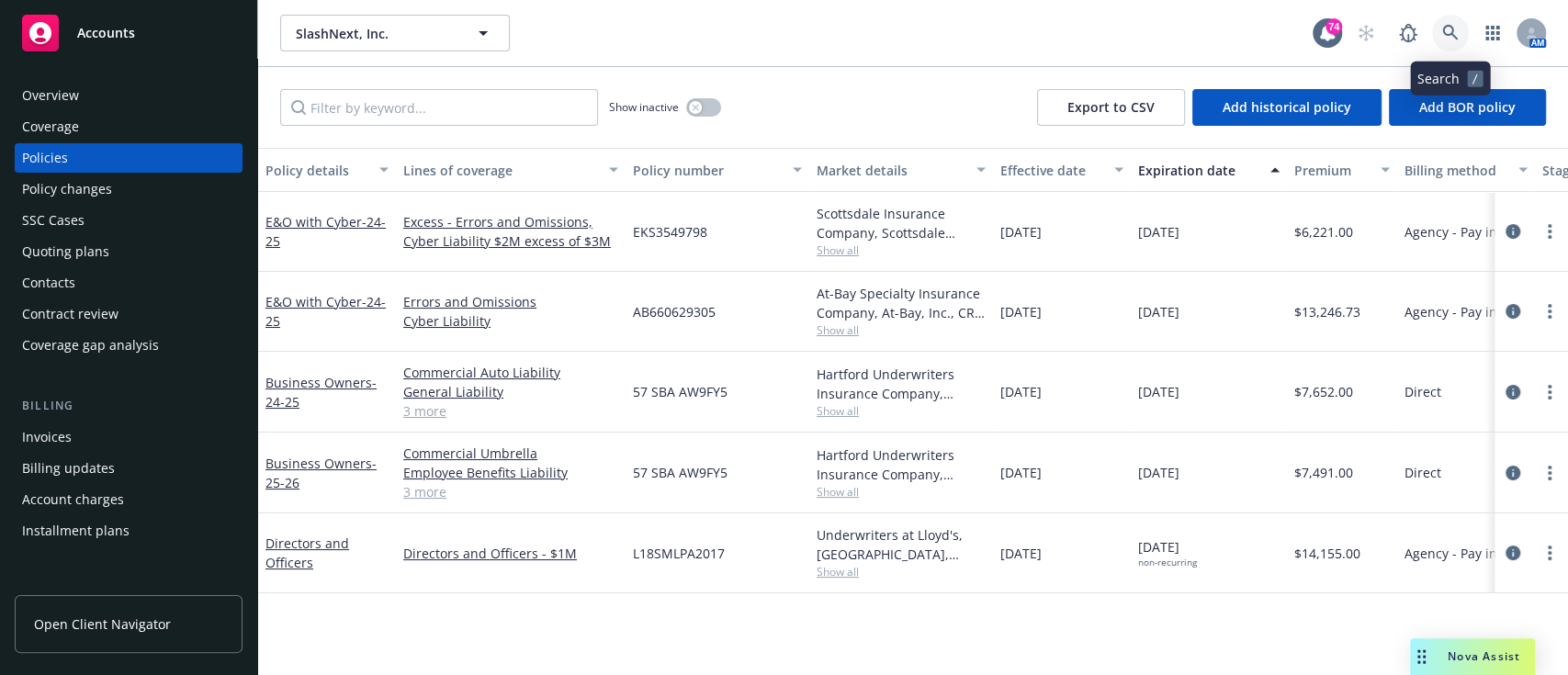
click at [1445, 42] on link at bounding box center [1450, 33] width 37 height 37
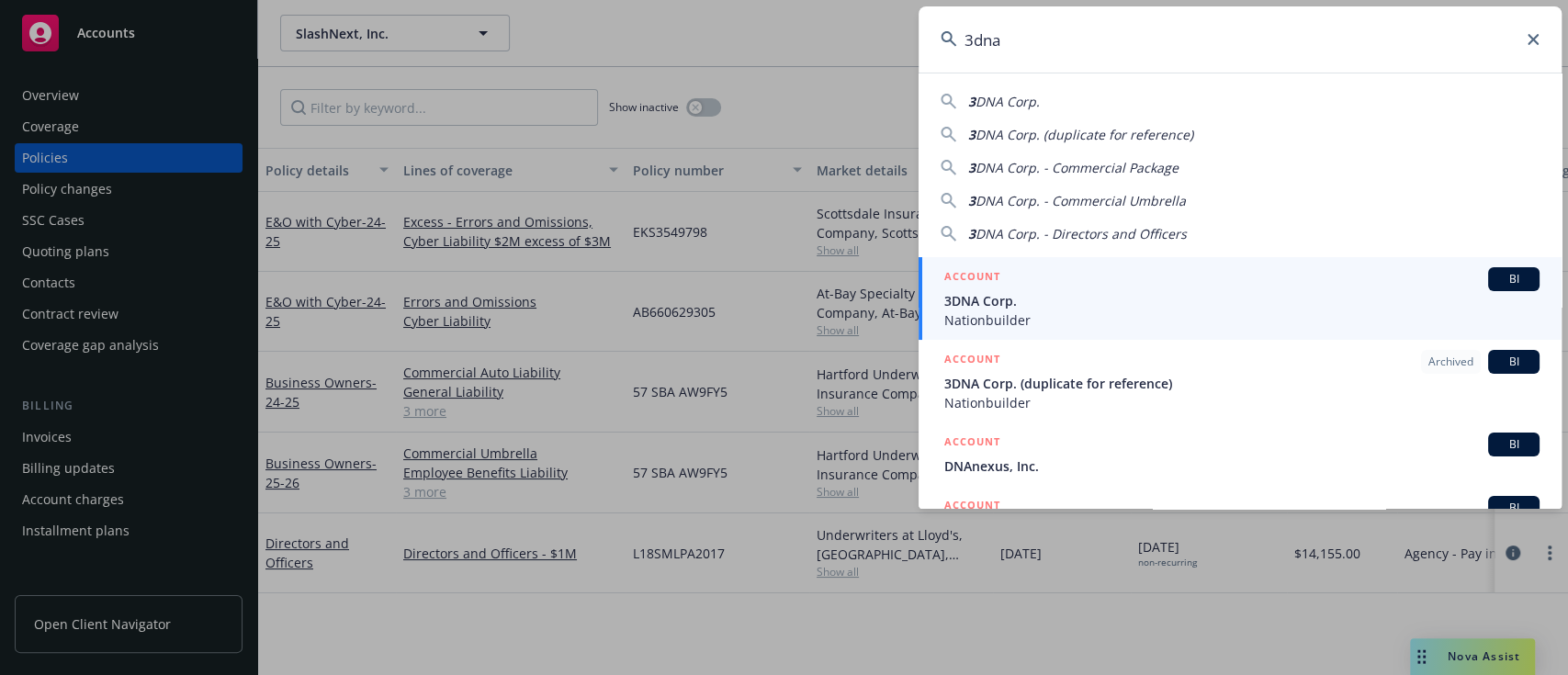
type input "3dna"
click at [1151, 298] on span "3DNA Corp." at bounding box center [1241, 300] width 596 height 19
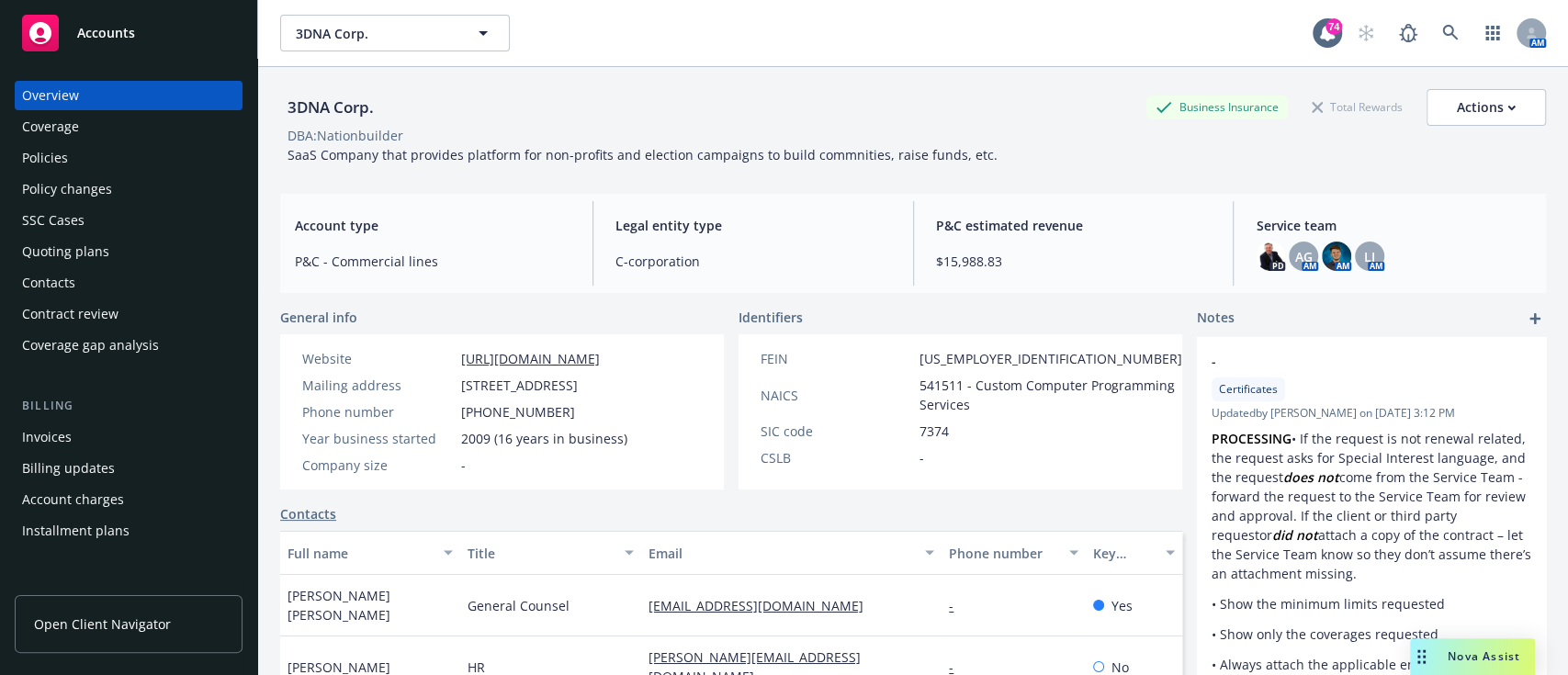
click at [28, 151] on div "Policies" at bounding box center [45, 157] width 45 height 29
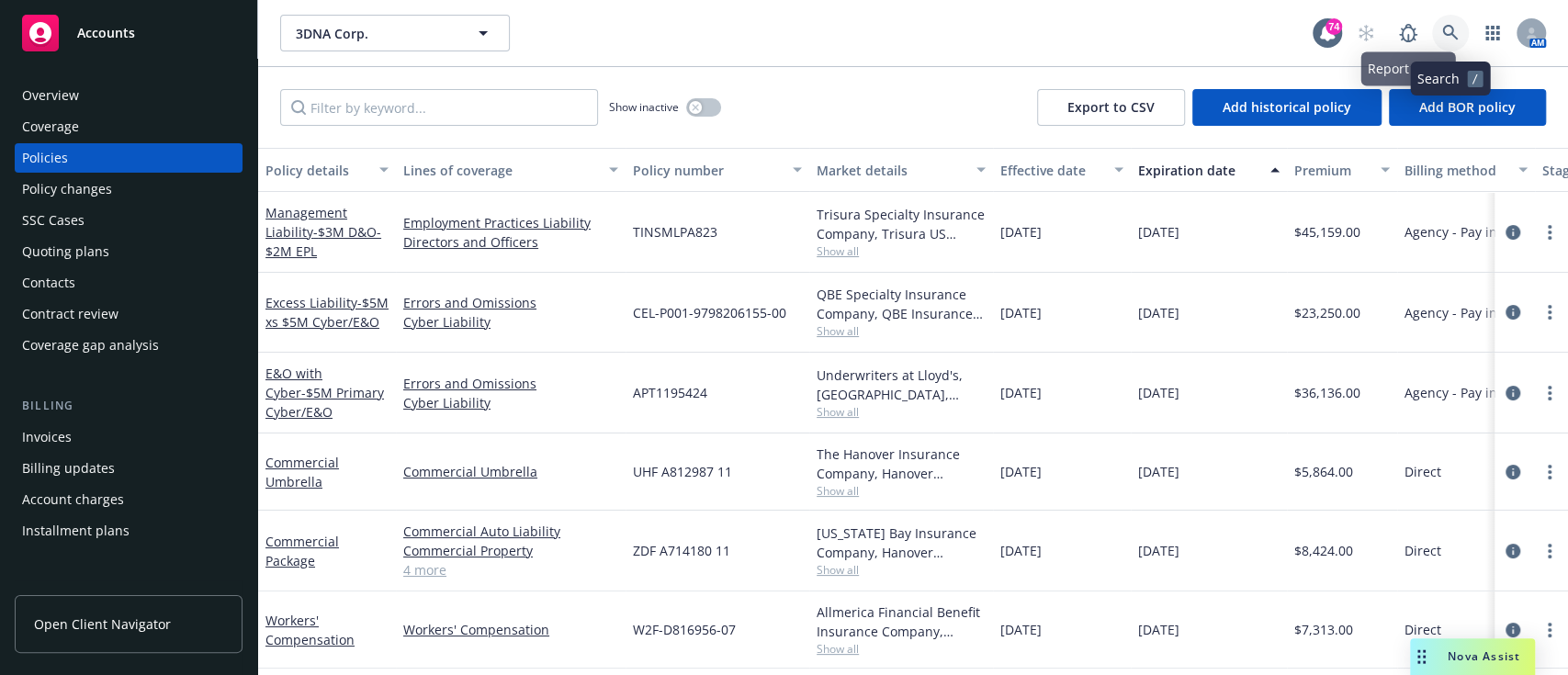
click at [1449, 33] on icon at bounding box center [1450, 32] width 15 height 15
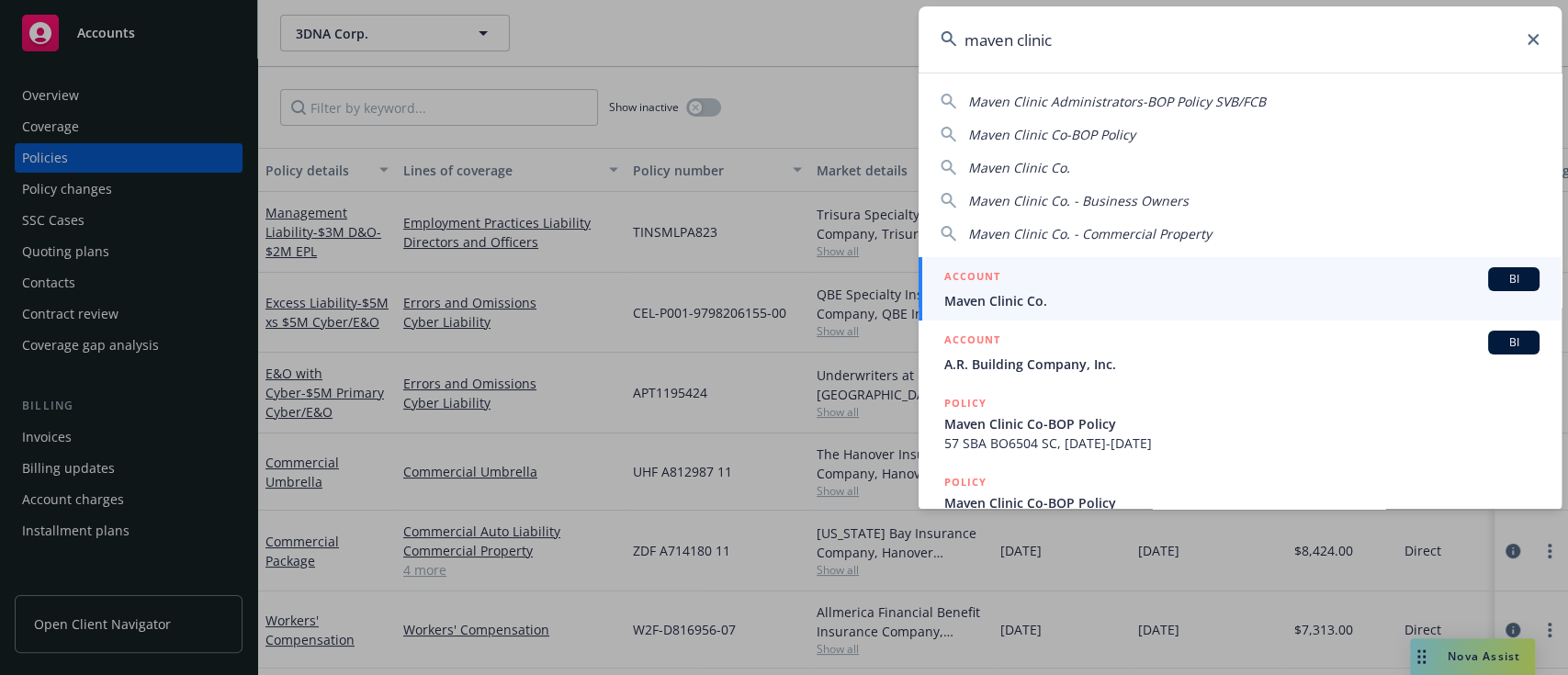
type input "maven clinic"
click at [1129, 275] on div "ACCOUNT BI" at bounding box center [1241, 278] width 596 height 24
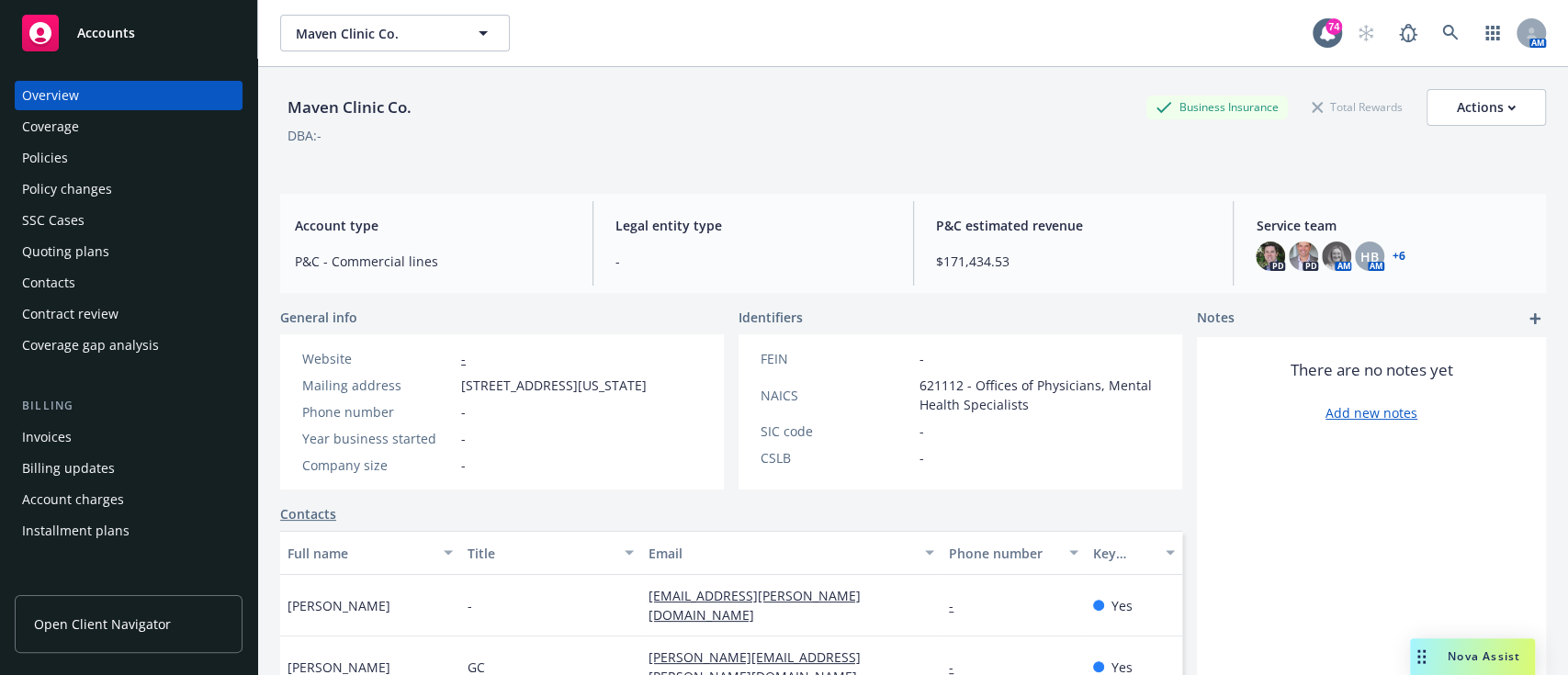
click at [86, 128] on div "Coverage" at bounding box center [128, 126] width 213 height 29
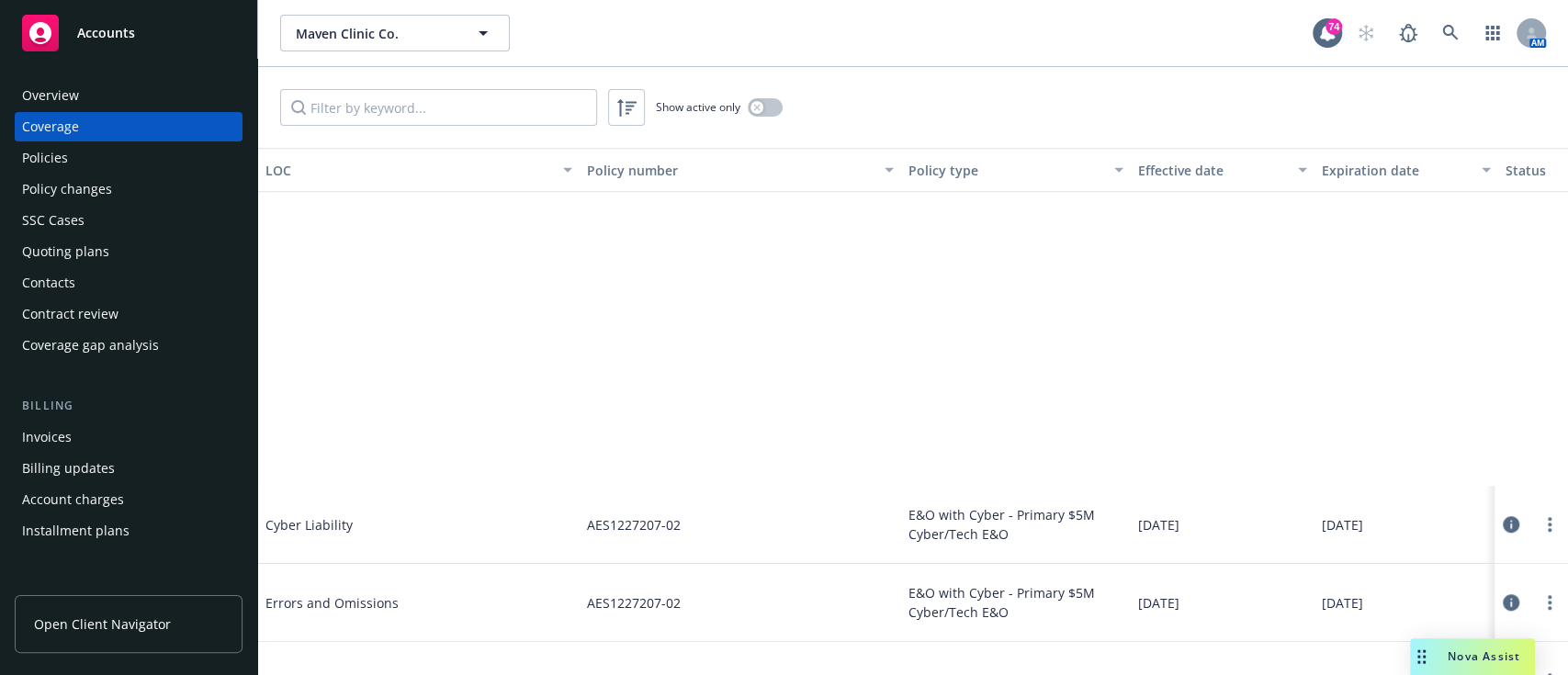
scroll to position [1102, 0]
